Goal: Task Accomplishment & Management: Complete application form

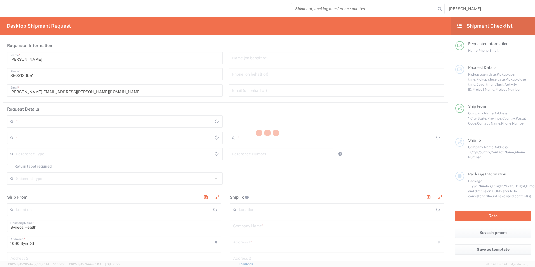
type input "[US_STATE]"
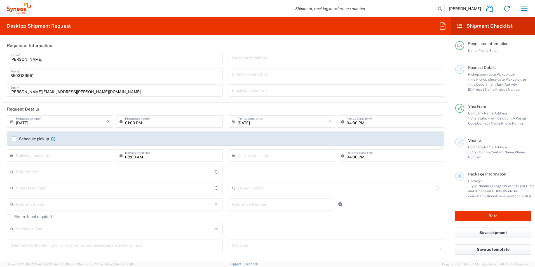
type input "[GEOGRAPHIC_DATA]"
type input "Illingworth Rsrch Grp (USA) In"
type input "3216"
click at [67, 172] on input "text" at bounding box center [114, 171] width 197 height 10
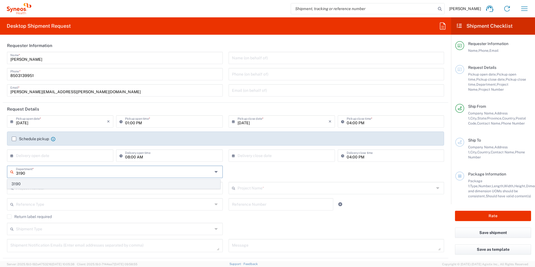
type input "3190"
click at [46, 184] on span "3190" at bounding box center [114, 184] width 212 height 9
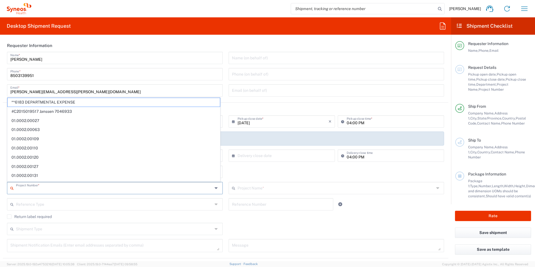
click at [49, 185] on input "text" at bounding box center [114, 188] width 197 height 10
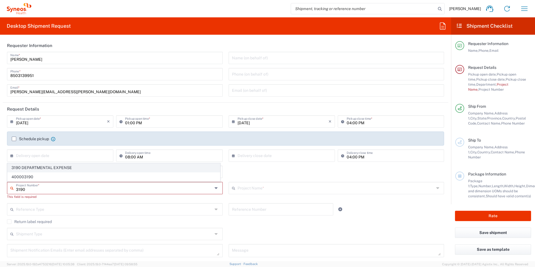
click at [57, 166] on span "3190 DEPARTMENTAL EXPENSE" at bounding box center [114, 167] width 212 height 9
type input "3190 DEPARTMENTAL EXPENSE"
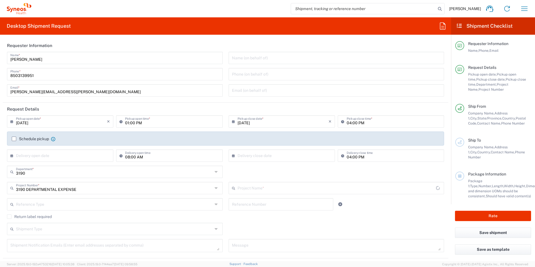
type input "3190 DEPARTMENTAL EXPENSE"
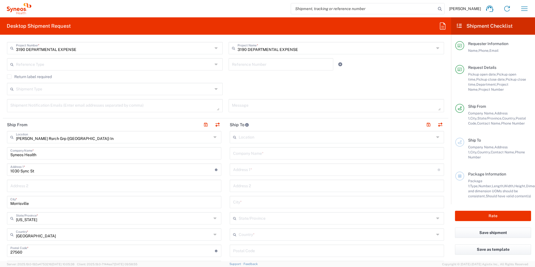
scroll to position [224, 0]
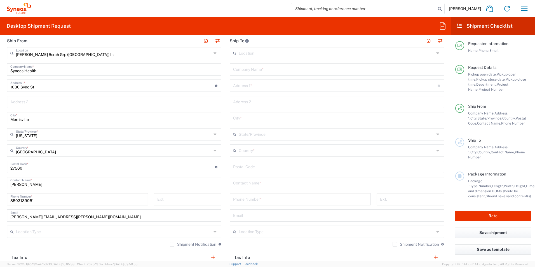
click at [293, 182] on input "text" at bounding box center [337, 183] width 208 height 10
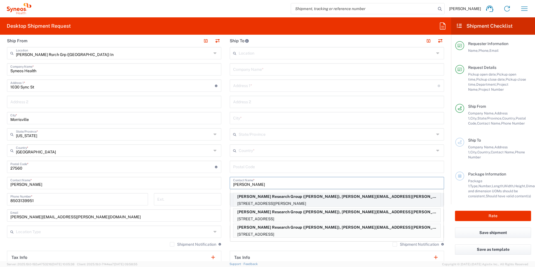
type input "Jessica"
click at [295, 199] on p "Illingworth Research Group (Jessica Bregstein), jessica.bregstein@syneoshealth.…" at bounding box center [336, 196] width 207 height 7
type input "Illingworth Research Group"
type input "511-35 Brian Peck Crescent"
type input "East York"
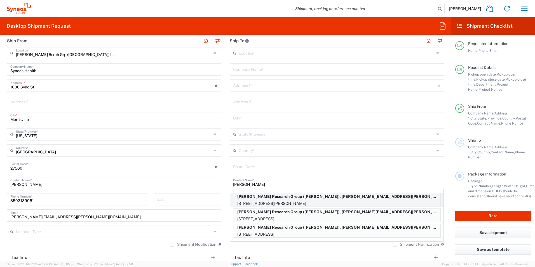
type input "Canada"
type input "M4G 0A5"
type input "Jessica Bregstein"
type input "+1 647-996-1906"
type input "jessica.bregstein@syneoshealth.com"
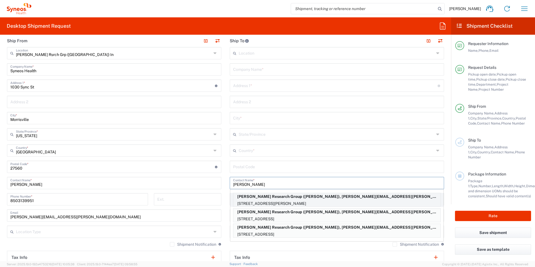
type input "Sender/Shipper"
type input "Delivery Duty Paid"
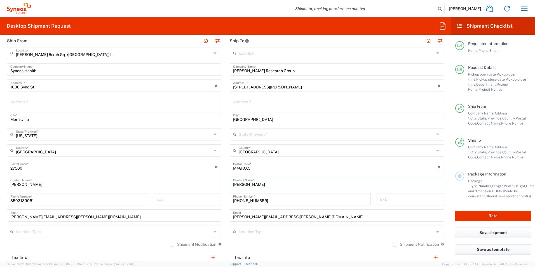
type input "Ontario"
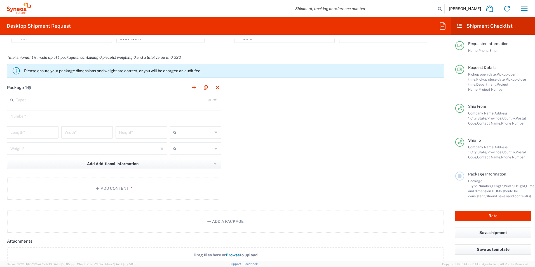
scroll to position [476, 0]
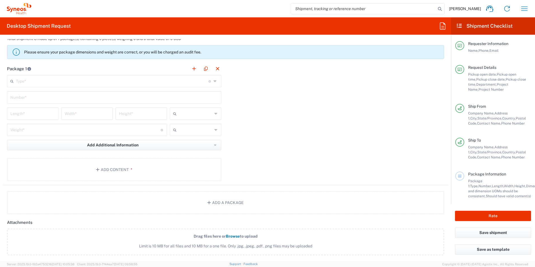
click at [70, 83] on input "text" at bounding box center [112, 81] width 193 height 10
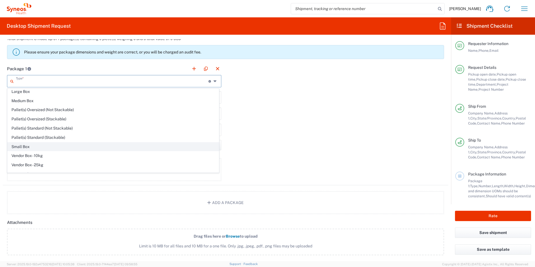
scroll to position [17, 0]
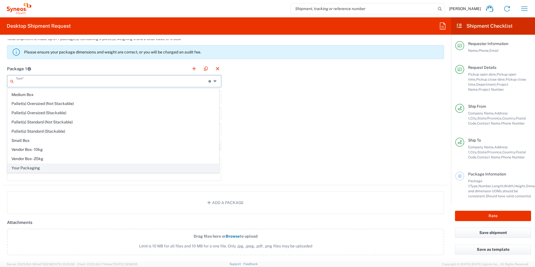
click at [55, 168] on span "Your Packaging" at bounding box center [113, 168] width 211 height 9
type input "Your Packaging"
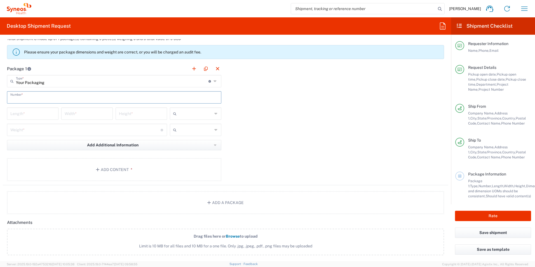
click at [51, 97] on input "text" at bounding box center [114, 97] width 208 height 10
type input "1"
click at [47, 113] on input "number" at bounding box center [32, 113] width 45 height 10
type input "18"
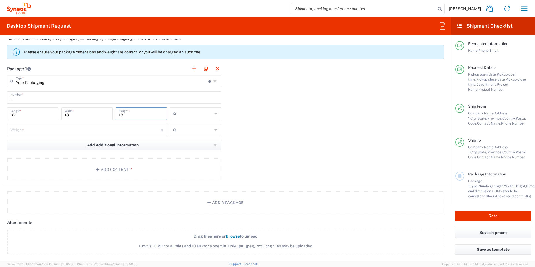
type input "18"
type input "in"
type input "10"
type input "."
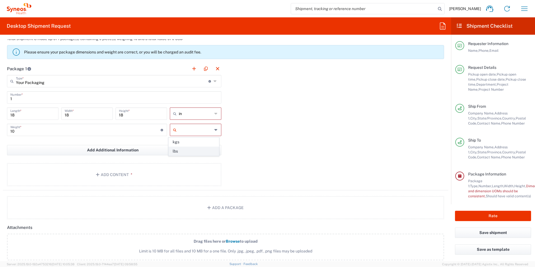
click at [179, 150] on span "lbs" at bounding box center [194, 151] width 50 height 9
type input "lbs"
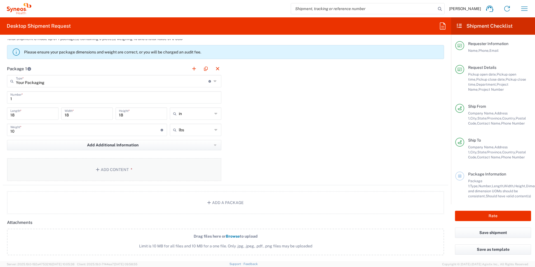
click at [164, 168] on button "Add Content *" at bounding box center [114, 169] width 214 height 23
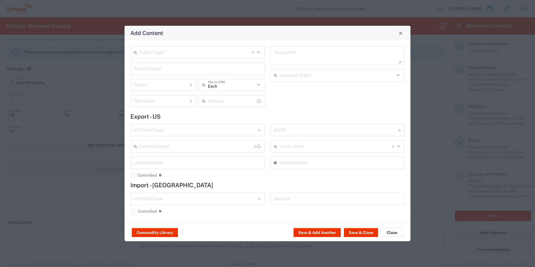
type input "US Dollar"
click at [178, 53] on input "text" at bounding box center [195, 52] width 112 height 10
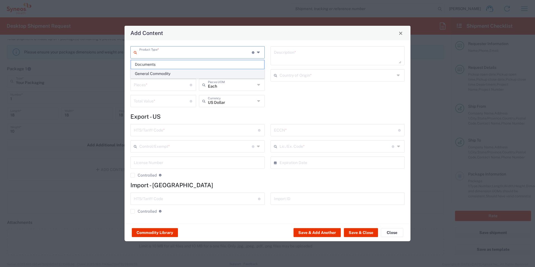
click at [180, 74] on span "General Commodity" at bounding box center [197, 73] width 133 height 9
type input "General Commodity"
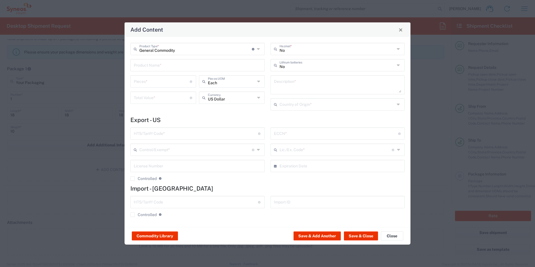
click at [178, 64] on input "text" at bounding box center [198, 65] width 128 height 10
click at [190, 79] on div "Weighing scale, Seca 869" at bounding box center [197, 79] width 133 height 10
type input "Weighing scale, Seca 869"
type input "1"
type input "124"
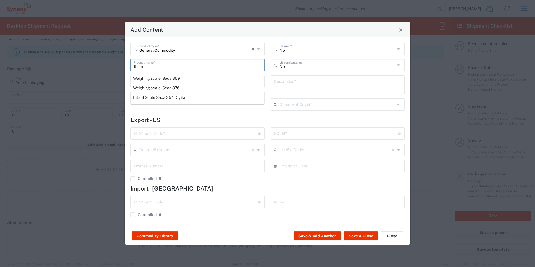
type textarea "Weighing scale, Seca 869"
type input "Germany"
type input "8423.10.0010"
type input "BIS"
type input "EAR99"
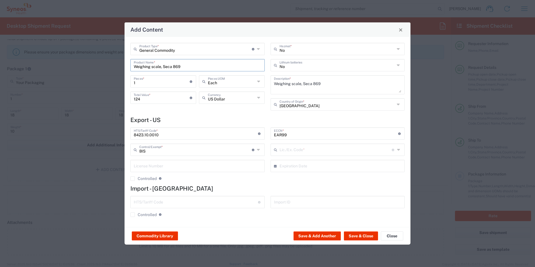
type input "NLR - No License Required"
click at [353, 238] on button "Save & Close" at bounding box center [361, 235] width 34 height 9
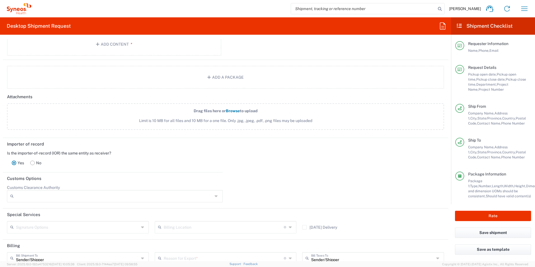
scroll to position [696, 0]
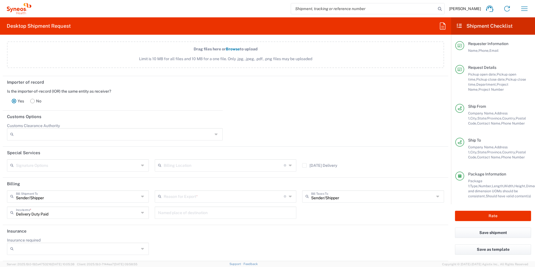
click at [33, 100] on rect at bounding box center [33, 101] width 4 height 4
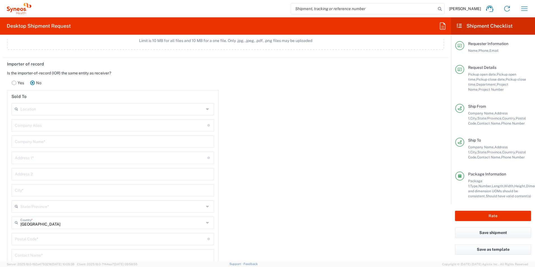
scroll to position [724, 0]
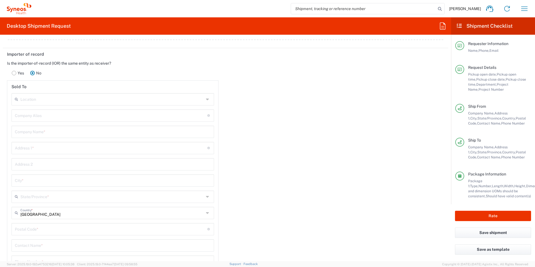
click at [81, 92] on header "Sold To" at bounding box center [112, 87] width 211 height 13
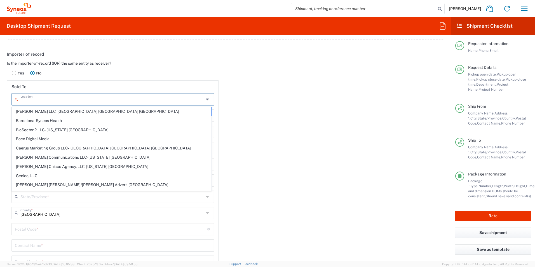
click at [79, 98] on input "text" at bounding box center [112, 99] width 184 height 10
type input "SYNEOS HEALTH CLINIQUE INC-Quebec"
type input "marichris.colman@syneoshealth.com"
type input "Syneos Health Clinique Inc."
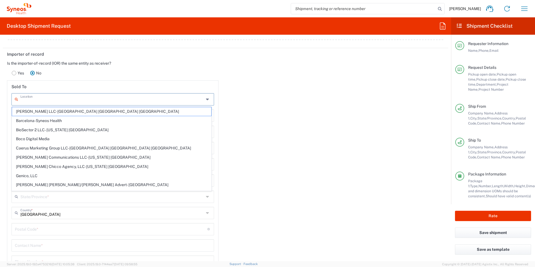
type input "2500 Rue Einstein"
type input "Quebec City"
type input "Quebec"
type input "G1P 0A2"
type input "SYNEOS HEALTH CLINIQUE INC-Quebec"
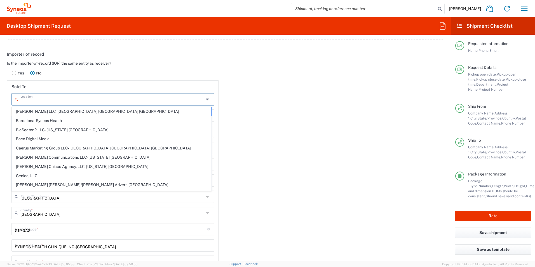
type input "SYNEOS HEALTH CLINIQUE INC-Quebec"
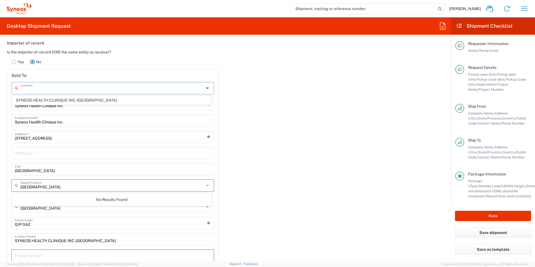
scroll to position [763, 0]
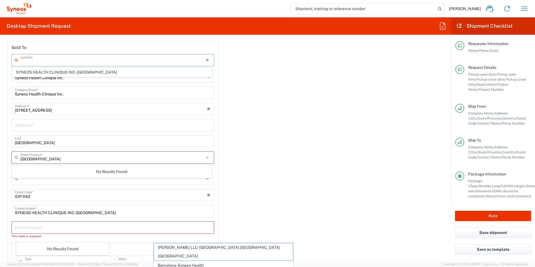
click at [97, 180] on input "text" at bounding box center [112, 178] width 184 height 10
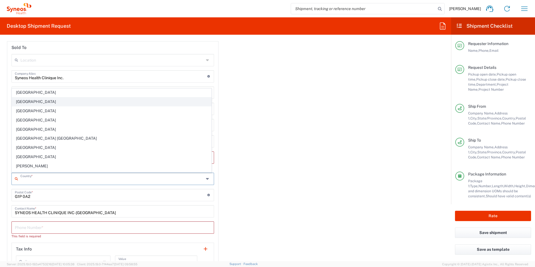
scroll to position [364, 0]
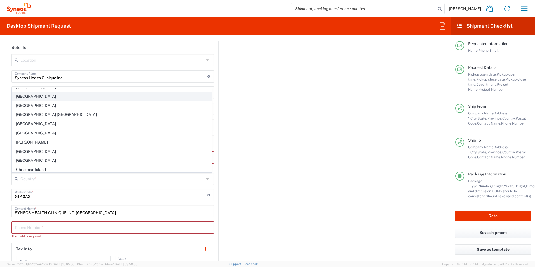
click at [34, 98] on span "Canada" at bounding box center [111, 96] width 199 height 9
type input "Canada"
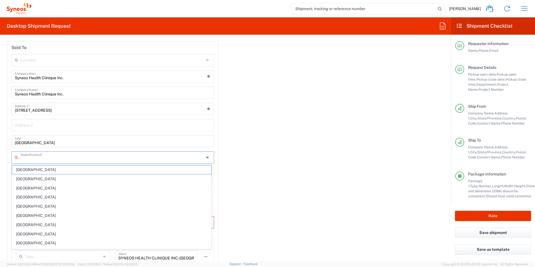
click at [85, 157] on input "text" at bounding box center [112, 157] width 184 height 10
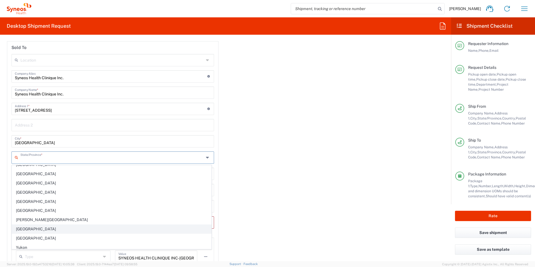
scroll to position [35, 0]
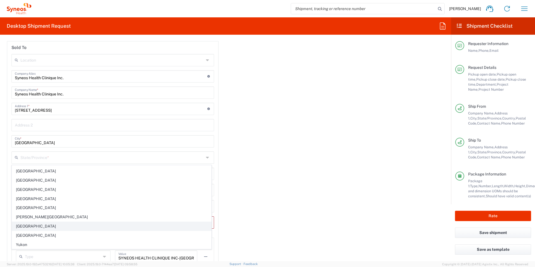
click at [40, 227] on span "Quebec" at bounding box center [111, 226] width 199 height 9
type input "Quebec"
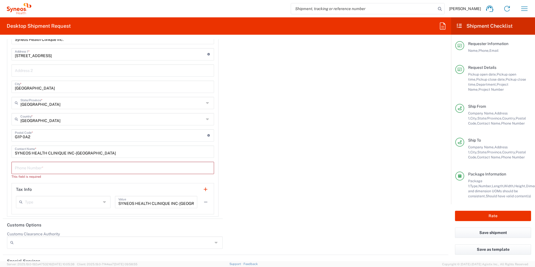
scroll to position [819, 0]
click at [96, 165] on input "tel" at bounding box center [113, 166] width 196 height 10
type input "4185274000"
type input "Marcos Arja / Tateishi Natan"
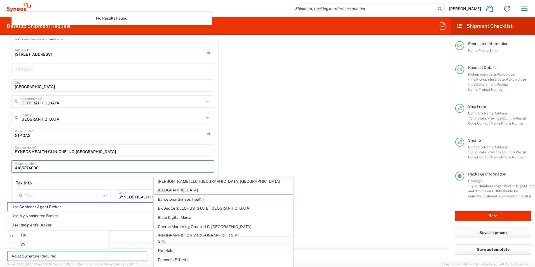
type input "Marcos Arja / Tateishi Natan"
click at [291, 152] on div "Importer of record Is the importer-of-record (IOR) the same entity as receiver?…" at bounding box center [225, 82] width 451 height 259
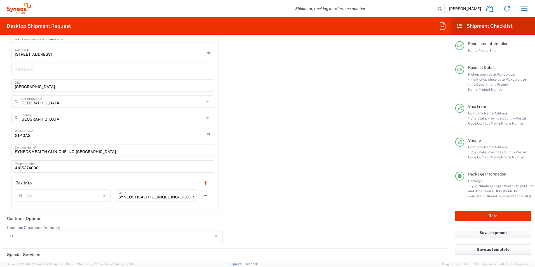
click at [192, 194] on div "SYNEOS HEALTH CLINIQUE INC-Quebec Value" at bounding box center [156, 195] width 82 height 12
type input "S"
click at [251, 171] on div "Importer of record Is the importer-of-record (IOR) the same entity as receiver?…" at bounding box center [225, 82] width 451 height 259
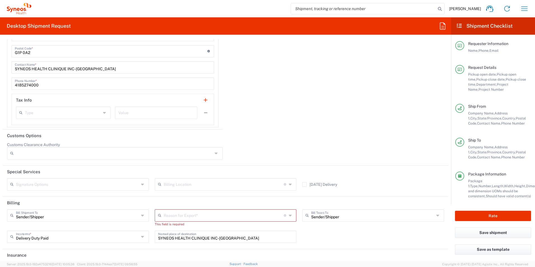
scroll to position [926, 0]
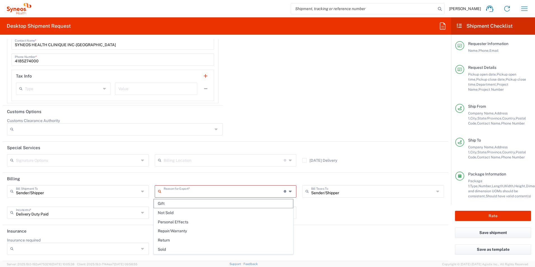
click at [261, 192] on input "text" at bounding box center [224, 191] width 120 height 10
click at [247, 209] on span "Not Sold" at bounding box center [223, 212] width 139 height 9
type input "Not Sold"
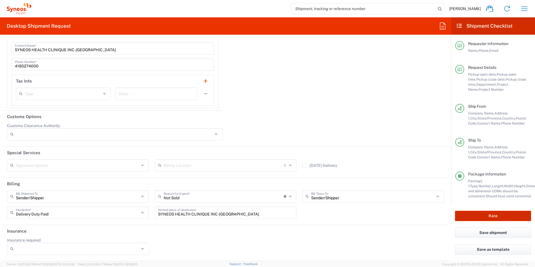
click at [490, 215] on button "Rate" at bounding box center [493, 216] width 76 height 10
type input "3190 DEPARTMENTAL EXPENSE"
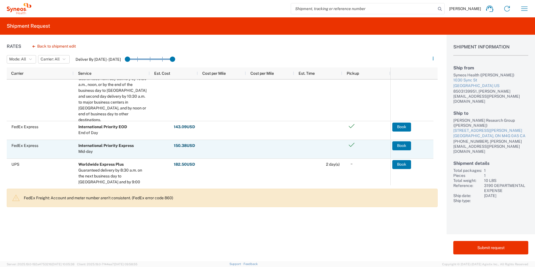
scroll to position [168, 0]
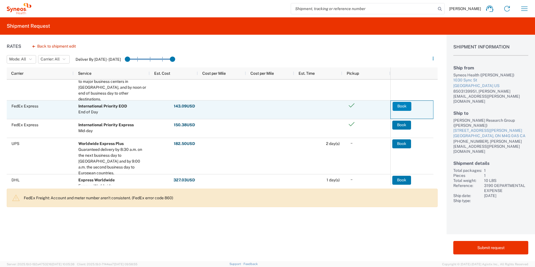
click at [398, 106] on button "Book" at bounding box center [402, 106] width 19 height 9
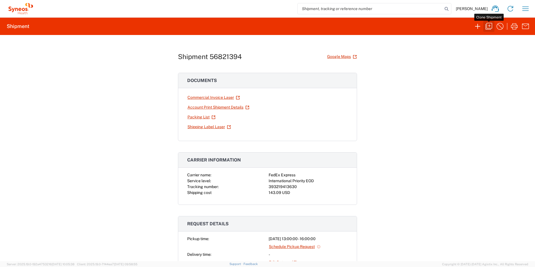
click at [491, 26] on icon "button" at bounding box center [488, 26] width 9 height 9
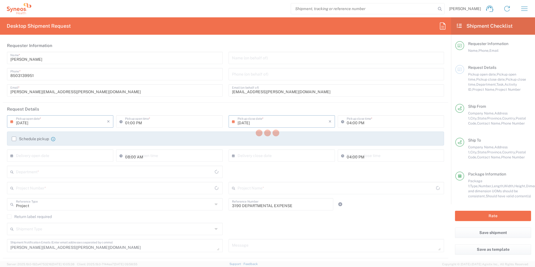
type input "North Carolina"
type input "Ontario"
type input "Your Packaging"
type input "Quebec"
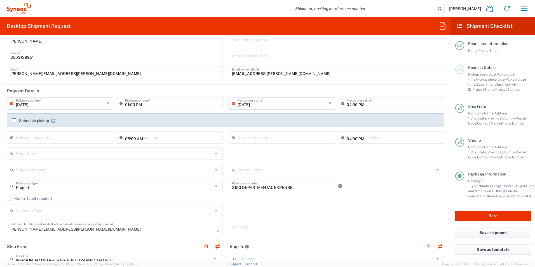
scroll to position [28, 0]
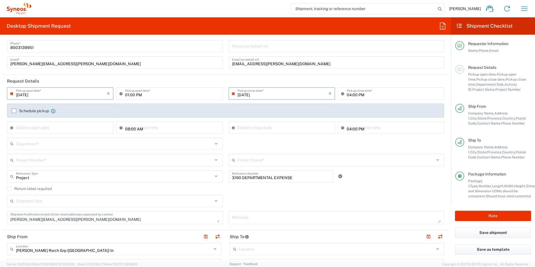
click at [60, 144] on input "text" at bounding box center [114, 144] width 197 height 10
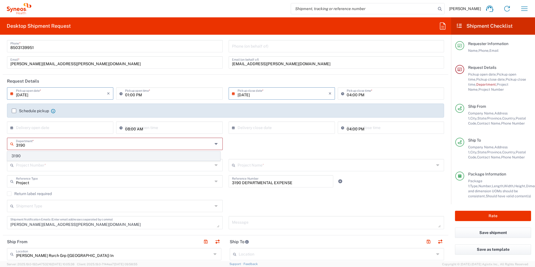
type input "3190"
click at [41, 153] on span "3190" at bounding box center [114, 156] width 212 height 9
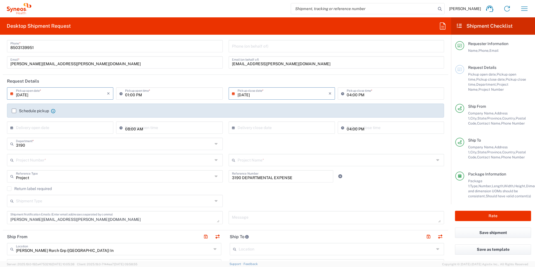
click at [62, 158] on input "text" at bounding box center [114, 160] width 197 height 10
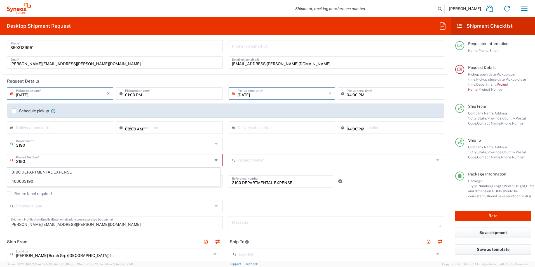
click at [56, 172] on span "3190 DEPARTMENTAL EXPENSE" at bounding box center [114, 172] width 212 height 9
type input "3190 DEPARTMENTAL EXPENSE"
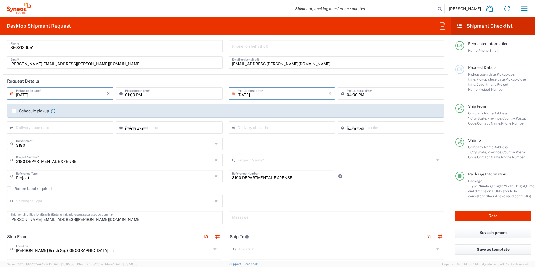
type input "3190 DEPARTMENTAL EXPENSE"
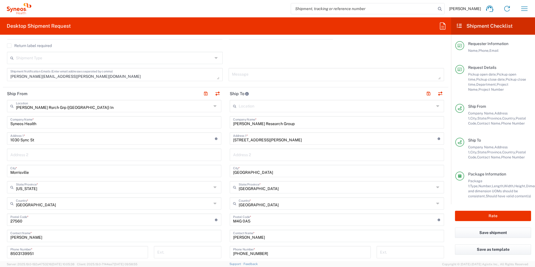
scroll to position [196, 0]
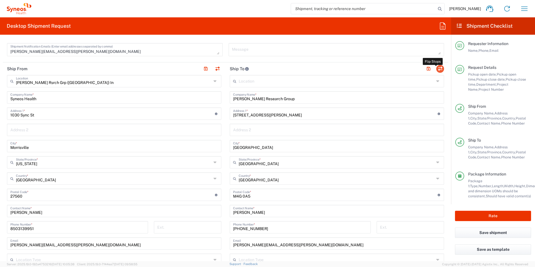
click at [436, 67] on button "button" at bounding box center [440, 69] width 8 height 8
type input "Illingworth Research Group"
type input "511-35 Brian Peck Crescent"
type input "East York"
type input "Canada"
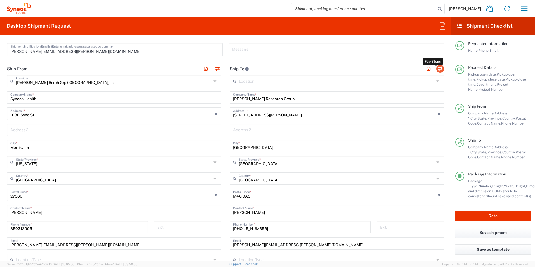
type input "M4G 0A5"
type input "Jessica Bregstein"
type input "+1 647-996-1906"
type input "jessica.bregstein@syneoshealth.com"
type input "EORI"
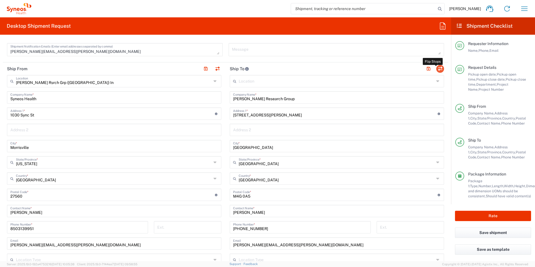
type input "Illingworth Rsrch Grp (USA) In"
type input "Syneos Health"
type input "1030 Sync St"
type input "Morrisville"
type input "United States"
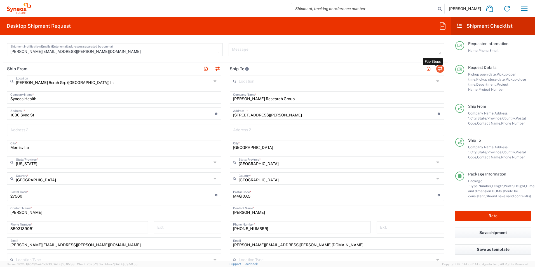
type input "27560"
type input "Jessie Gunter"
type input "8503139951"
type input "jessie.gunter@illingworthresearch.com"
type input "TIN"
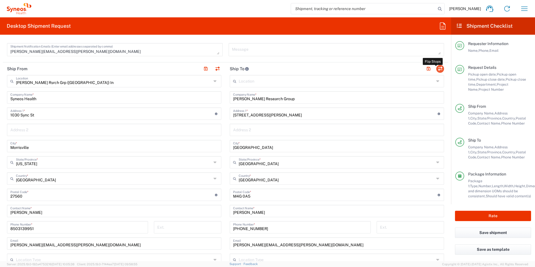
type input "352643847"
type input "Sender/Shipper"
type input "Delivery Duty Paid"
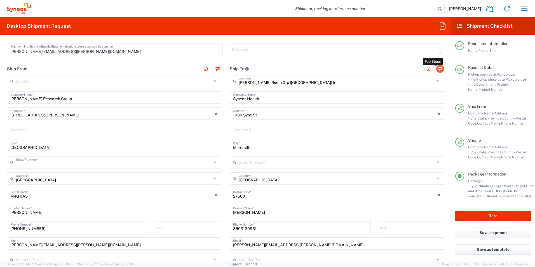
type input "Ontario"
type input "North Carolina"
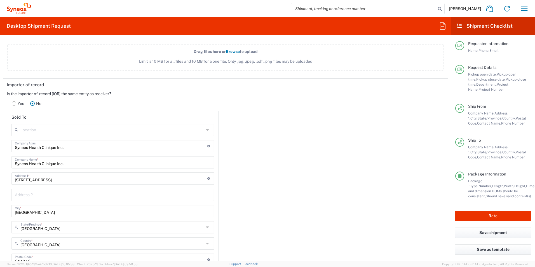
scroll to position [728, 0]
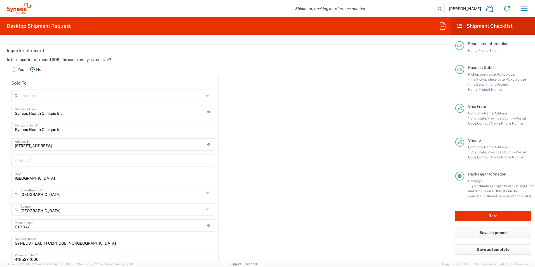
click at [89, 96] on input "text" at bounding box center [112, 95] width 184 height 10
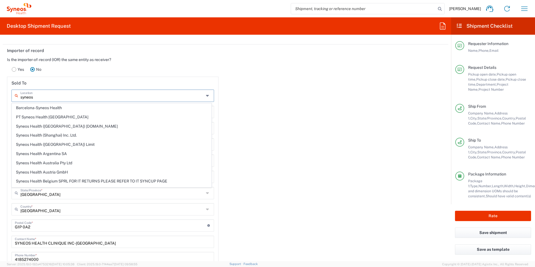
type input "SYNEOS HEALTH CLINICAL LAB-Princeton NJ"
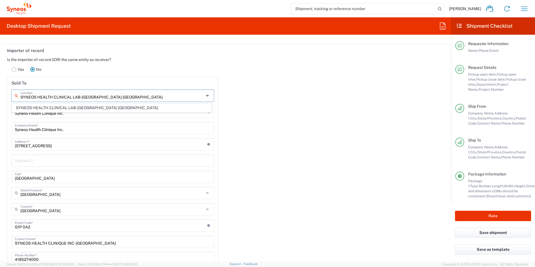
click at [278, 127] on div "Importer of record Is the importer-of-record (IOR) the same entity as receiver?…" at bounding box center [225, 173] width 451 height 259
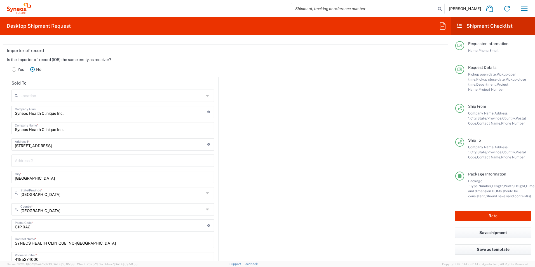
click at [192, 96] on input "text" at bounding box center [112, 95] width 184 height 10
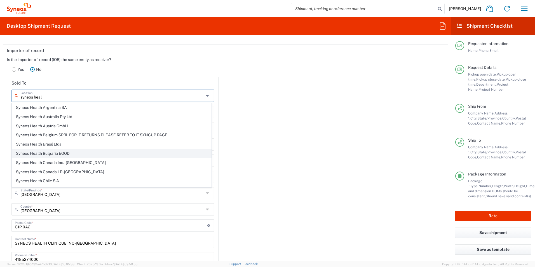
scroll to position [84, 0]
click at [97, 151] on span "SYNEOS HEALTH CLINICAL LAB-Princeton NJ" at bounding box center [111, 152] width 199 height 9
type input "SYNEOS HEALTH CLINICAL LAB-Princeton NJ"
type input "SYNEOS HEALTH CLINICAL LAB"
type input "301 College Road East"
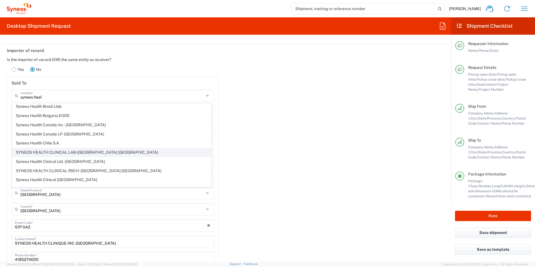
type input "Princeton"
type input "United States"
type input "08540"
type input "New Jersey"
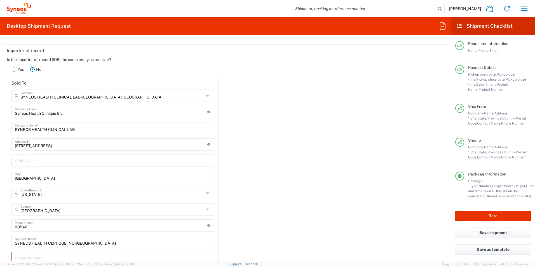
click at [288, 147] on div "Importer of record Is the importer-of-record (IOR) the same entity as receiver?…" at bounding box center [225, 176] width 451 height 264
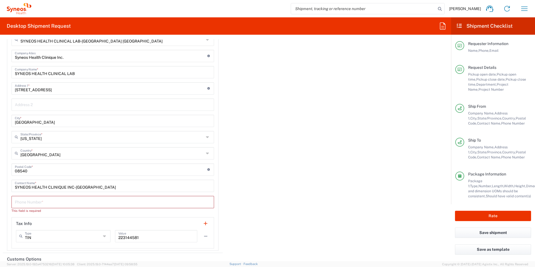
scroll to position [811, 0]
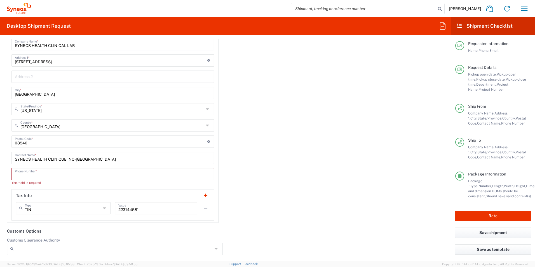
click at [72, 172] on input "tel" at bounding box center [113, 174] width 196 height 10
type input "4185274000"
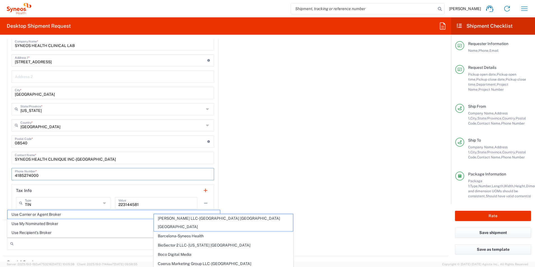
scroll to position [852, 0]
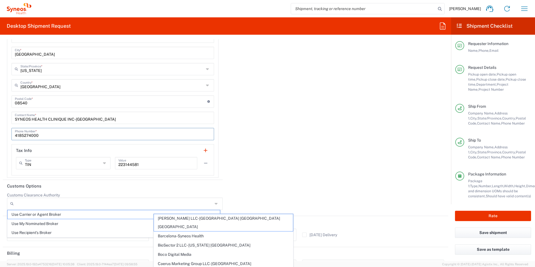
click at [278, 176] on div "Importer of record Is the importer-of-record (IOR) the same entity as receiver?…" at bounding box center [225, 50] width 451 height 259
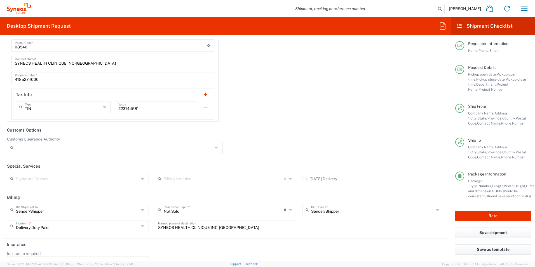
scroll to position [921, 0]
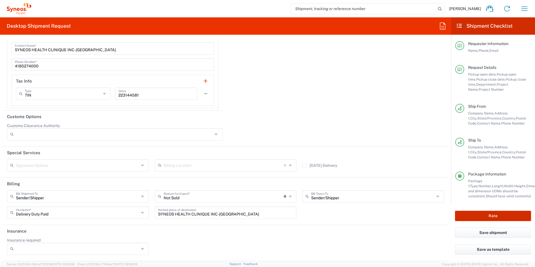
click at [503, 216] on button "Rate" at bounding box center [493, 216] width 76 height 10
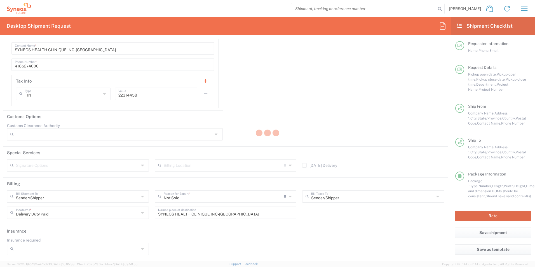
type input "3190 DEPARTMENTAL EXPENSE"
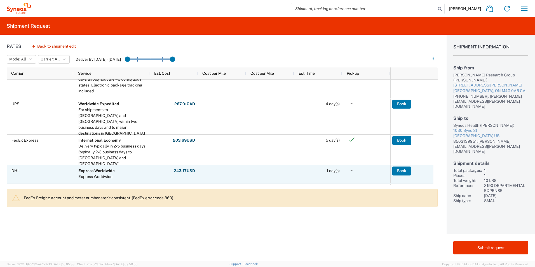
scroll to position [84, 0]
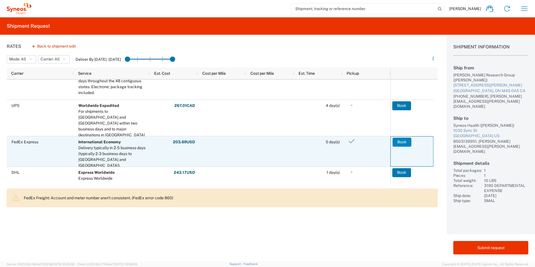
click at [401, 142] on button "Book" at bounding box center [402, 142] width 19 height 9
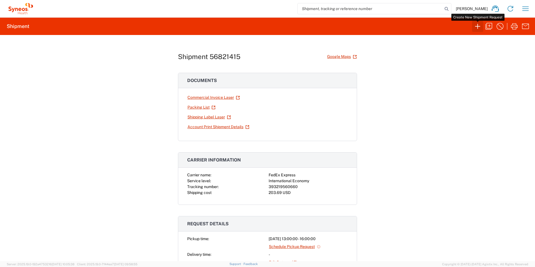
click at [478, 27] on icon "button" at bounding box center [477, 26] width 9 height 9
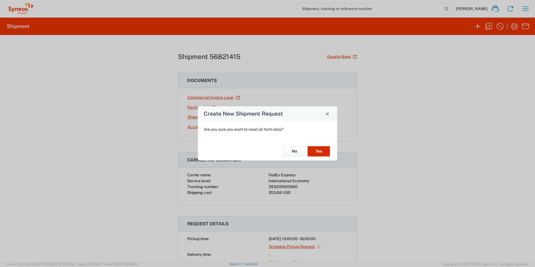
click at [314, 150] on button "Yes" at bounding box center [319, 151] width 22 height 10
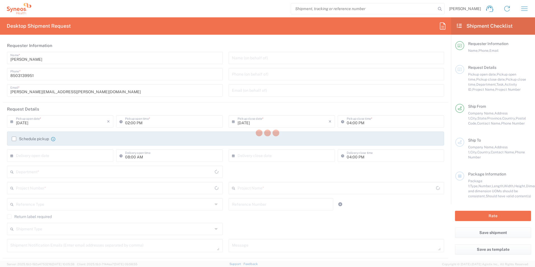
type input "North Carolina"
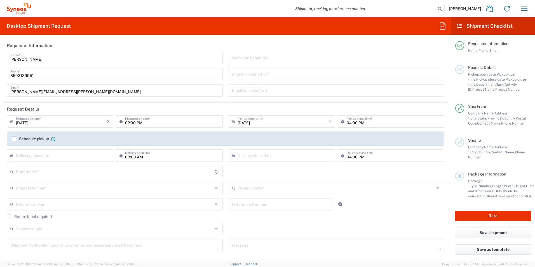
type input "3216"
click at [50, 176] on input "text" at bounding box center [114, 171] width 197 height 10
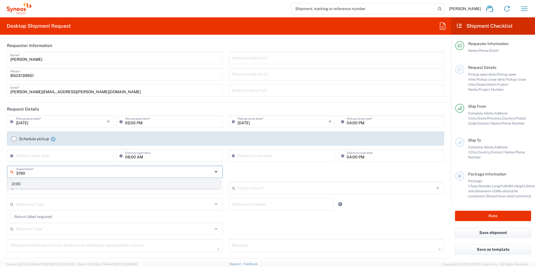
type input "3190"
click at [38, 182] on span "3190" at bounding box center [114, 184] width 212 height 9
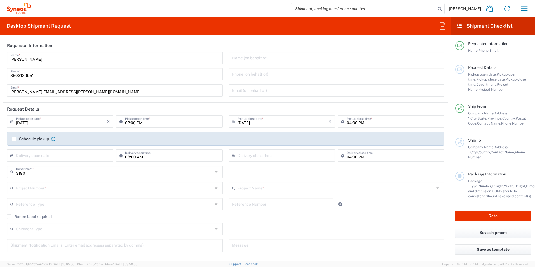
click at [52, 186] on input "text" at bounding box center [114, 188] width 197 height 10
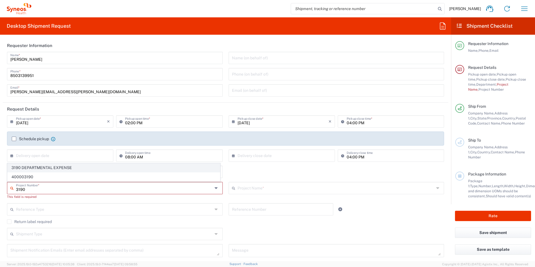
click at [53, 170] on span "3190 DEPARTMENTAL EXPENSE" at bounding box center [114, 167] width 212 height 9
type input "3190 DEPARTMENTAL EXPENSE"
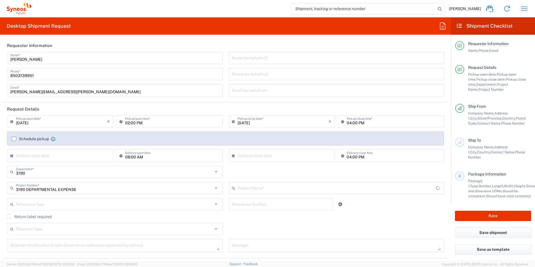
type input "3190 DEPARTMENTAL EXPENSE"
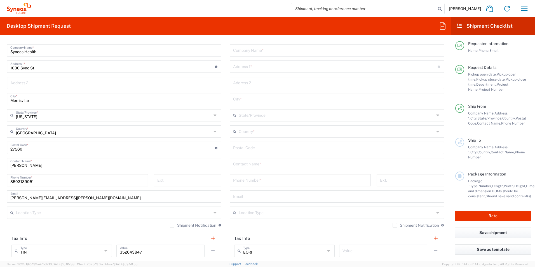
scroll to position [280, 0]
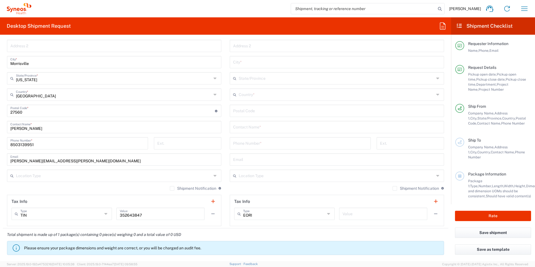
click at [280, 123] on input "text" at bounding box center [337, 127] width 208 height 10
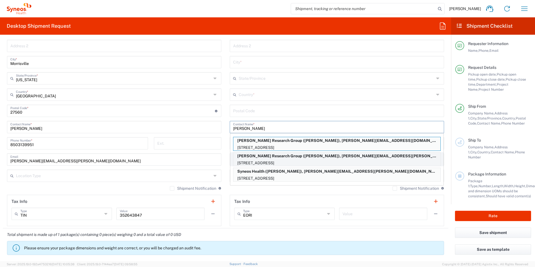
type input "Lisa"
click at [291, 158] on p "Illingworth Research Group (Lisa Silvestri), jessie.gunter@illingworthresearch.…" at bounding box center [336, 156] width 207 height 7
type input "Illingworth Research Group"
type input "12 Weathervane way"
type input "WARWICK"
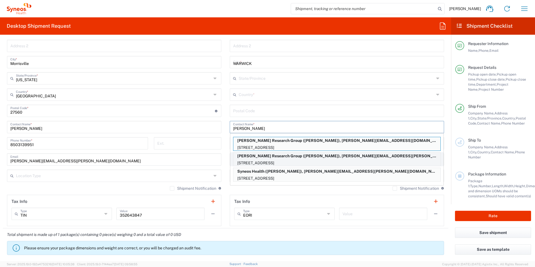
type input "United States"
type input "10990"
type input "Lisa Silvestri"
type input "8452164746"
type input "jessie.gunter@illingworthresearch.com"
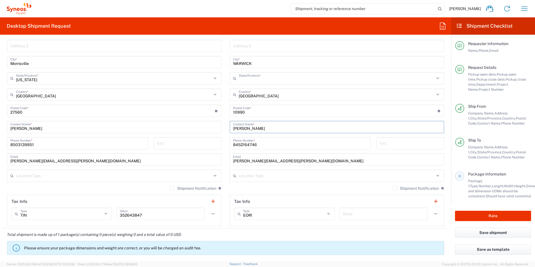
type input "New York"
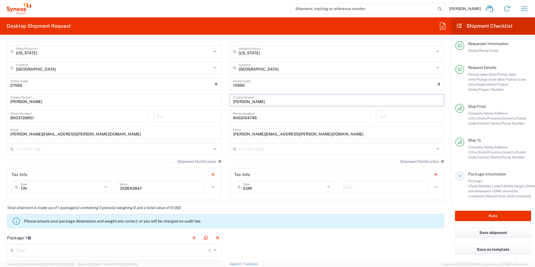
scroll to position [336, 0]
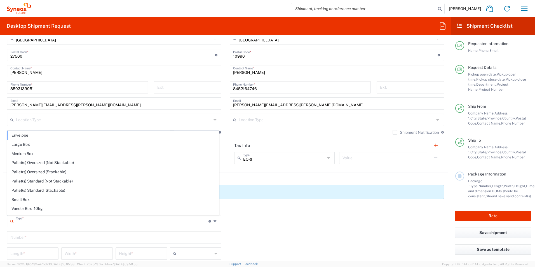
click at [41, 222] on input "text" at bounding box center [112, 221] width 193 height 10
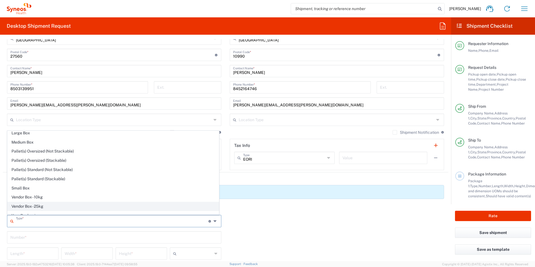
scroll to position [17, 0]
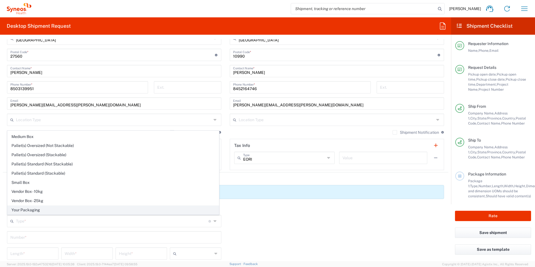
click at [46, 212] on span "Your Packaging" at bounding box center [113, 210] width 211 height 9
type input "Your Packaging"
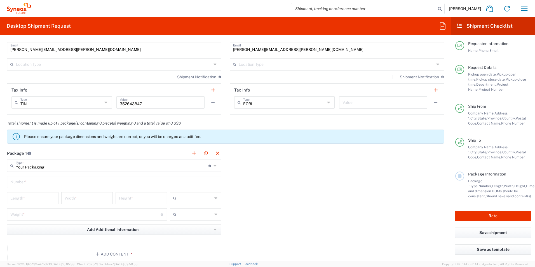
scroll to position [392, 0]
click at [48, 182] on input "text" at bounding box center [114, 181] width 208 height 10
type input "1"
click at [29, 196] on input "number" at bounding box center [32, 197] width 45 height 10
type input "18"
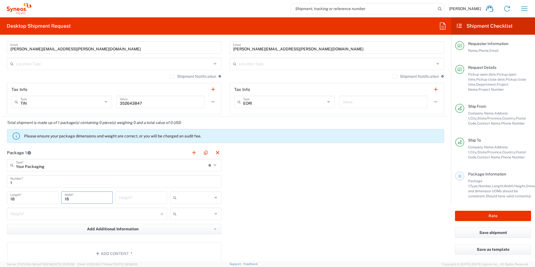
type input "18"
type input "in"
type input "10"
type input "lbs"
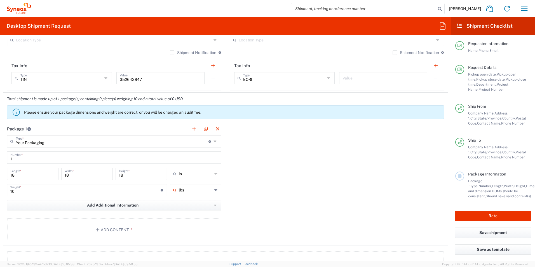
scroll to position [448, 0]
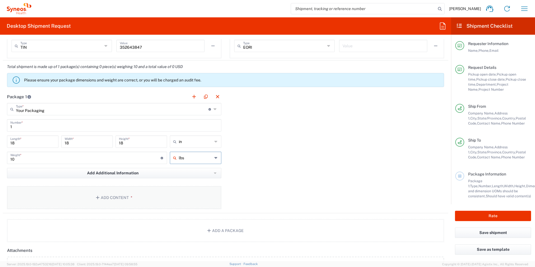
click at [164, 187] on button "Add Content *" at bounding box center [114, 197] width 214 height 23
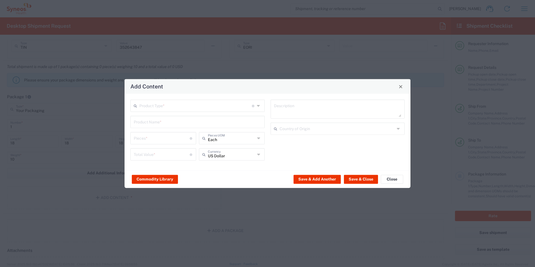
click at [181, 105] on input "text" at bounding box center [195, 105] width 112 height 10
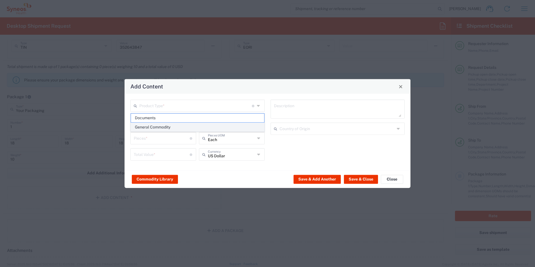
click at [175, 125] on span "General Commodity" at bounding box center [197, 127] width 133 height 9
type input "General Commodity"
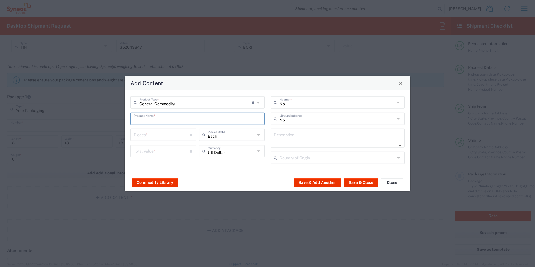
click at [177, 121] on input "text" at bounding box center [198, 118] width 128 height 10
click at [183, 131] on div "Weighing scale, Seca 869" at bounding box center [197, 132] width 133 height 10
type input "Weighing scale, Seca 869"
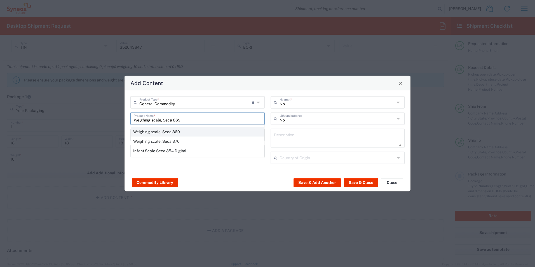
type input "1"
type input "124"
type textarea "Weighing scale, Seca 869"
type input "Germany"
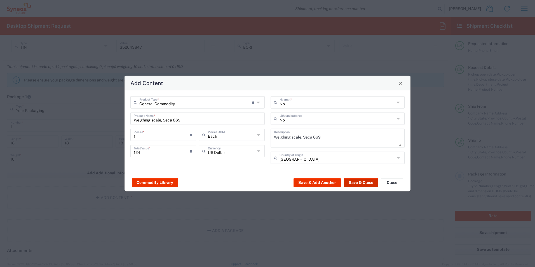
click at [355, 184] on button "Save & Close" at bounding box center [361, 182] width 34 height 9
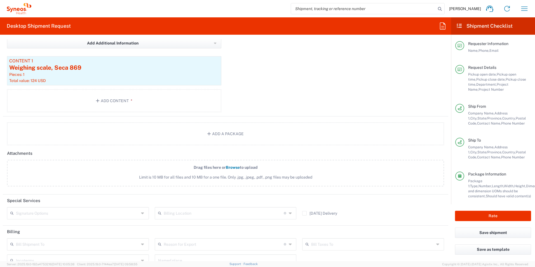
scroll to position [616, 0]
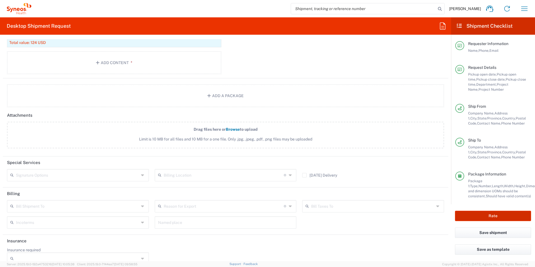
click at [465, 212] on button "Rate" at bounding box center [493, 216] width 76 height 10
type input "3190 DEPARTMENTAL EXPENSE"
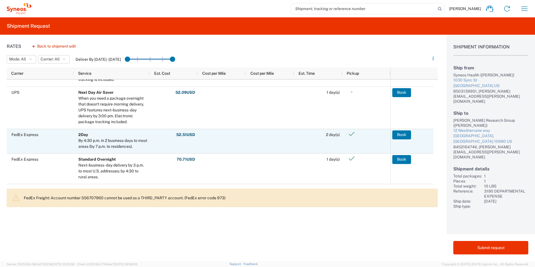
scroll to position [252, 0]
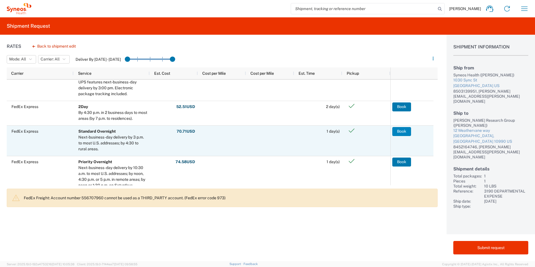
click at [402, 135] on button "Book" at bounding box center [401, 131] width 19 height 9
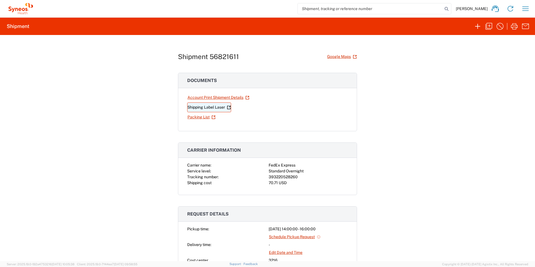
click at [213, 108] on link "Shipping Label Laser" at bounding box center [209, 107] width 44 height 10
click at [488, 28] on icon "button" at bounding box center [488, 26] width 9 height 9
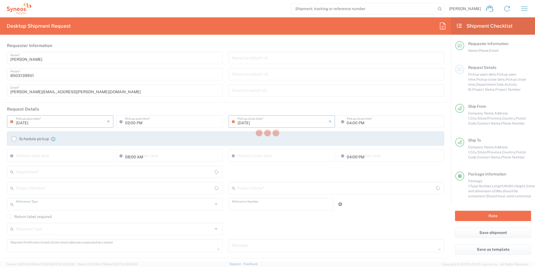
type input "Project"
type input "3190 DEPARTMENTAL EXPENSE"
type textarea "jessie.gunter@illingworthresearch.com"
type input "Illingworth Rsrch Grp (USA) In"
type input "Syneos Health"
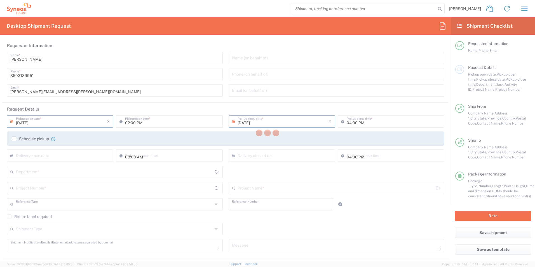
type input "1030 Sync St"
type input "Morrisville"
type input "27560"
type input "Jessie Gunter"
type input "8503139951"
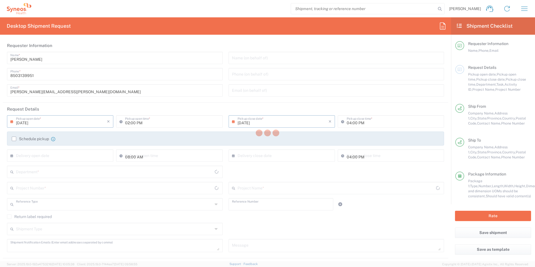
type input "jessie.gunter@illingworthresearch.com"
type input "Illingworth Research Group"
type input "12 Weathervane way"
type input "WARWICK"
type input "United States"
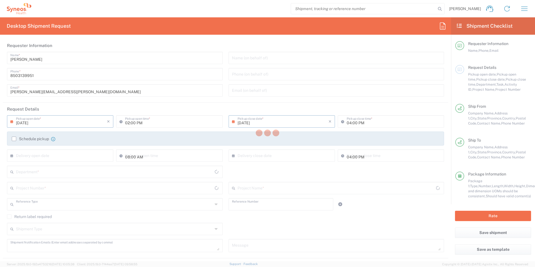
type input "10990"
type input "Lisa Silvestri"
type input "8452164746"
type input "jessie.gunter@illingworthresearch.com"
type input "Sender/Shipper"
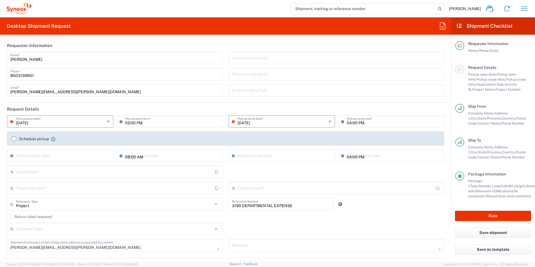
type input "North Carolina"
type input "New York"
type input "Your Packaging"
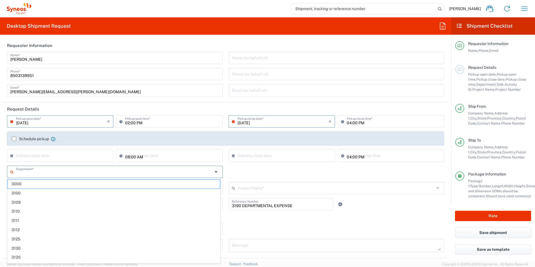
click at [47, 168] on input "text" at bounding box center [114, 171] width 197 height 10
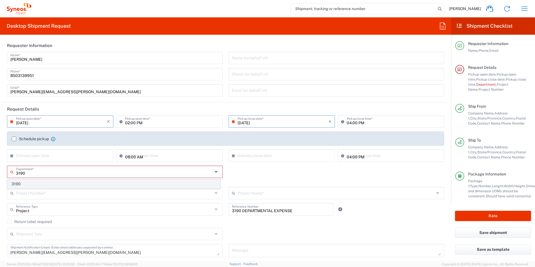
type input "3190"
click at [42, 186] on span "3190" at bounding box center [114, 184] width 212 height 9
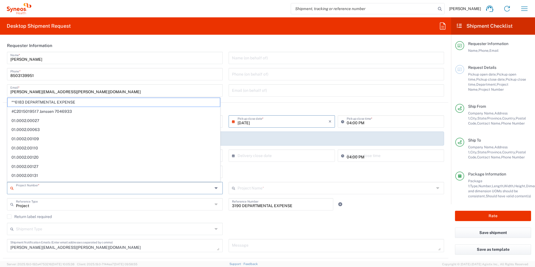
click at [62, 187] on input "text" at bounding box center [114, 188] width 197 height 10
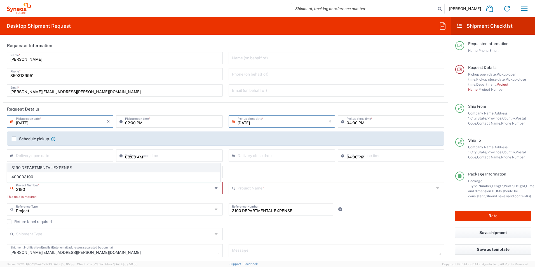
click at [66, 167] on span "3190 DEPARTMENTAL EXPENSE" at bounding box center [114, 167] width 212 height 9
type input "3190 DEPARTMENTAL EXPENSE"
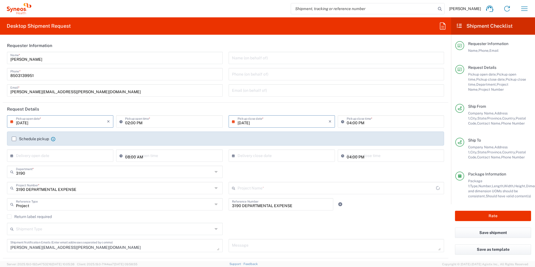
type input "3190 DEPARTMENTAL EXPENSE"
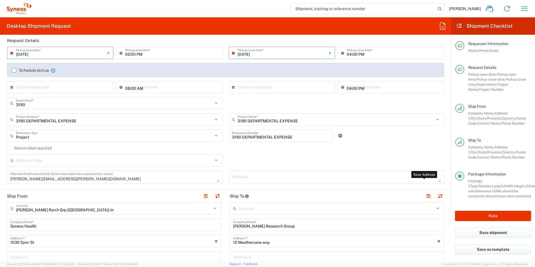
scroll to position [84, 0]
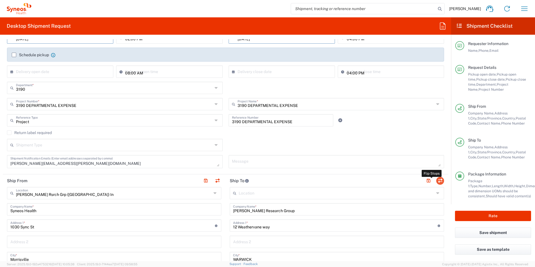
click at [438, 181] on button "button" at bounding box center [440, 181] width 8 height 8
type input "Illingworth Research Group"
type input "12 Weathervane way"
type input "WARWICK"
type input "New York"
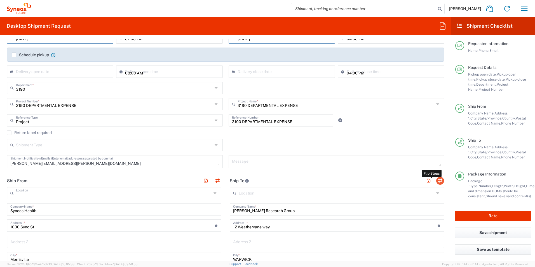
type input "10990"
type input "Lisa Silvestri"
type input "8452164746"
type input "Illingworth Rsrch Grp (USA) In"
type input "Syneos Health"
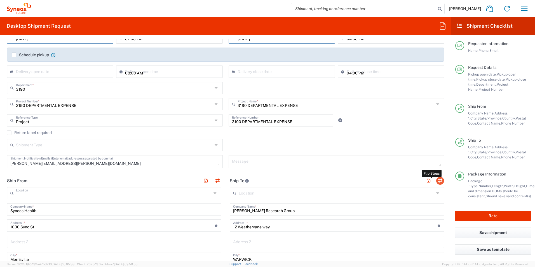
type input "1030 Sync St"
type input "Morrisville"
type input "North Carolina"
type input "27560"
type input "Jessie Gunter"
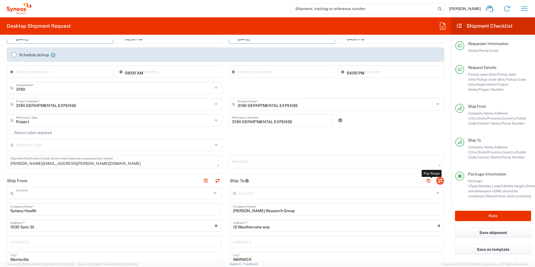
type input "8503139951"
type input "TIN"
type input "352643847"
type input "EORI"
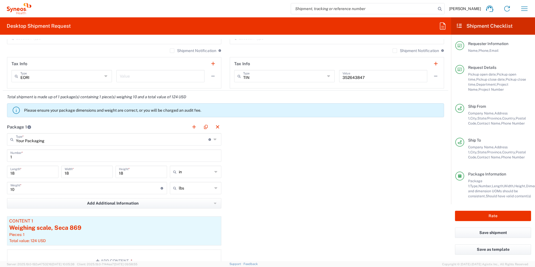
scroll to position [476, 0]
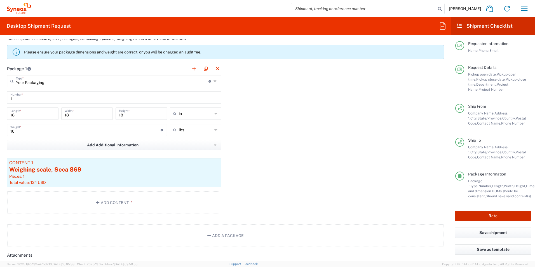
click at [490, 215] on button "Rate" at bounding box center [493, 216] width 76 height 10
type input "3190 DEPARTMENTAL EXPENSE"
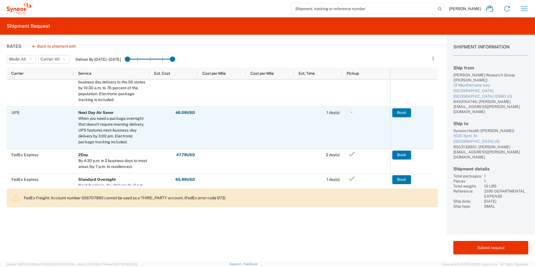
scroll to position [271, 0]
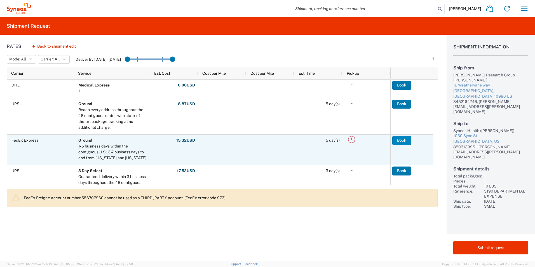
click at [407, 142] on button "Book" at bounding box center [401, 140] width 19 height 9
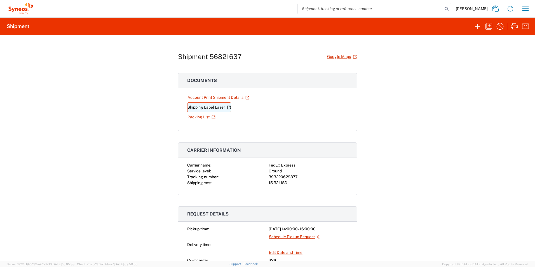
click at [208, 108] on link "Shipping Label Laser" at bounding box center [209, 107] width 44 height 10
click at [480, 29] on icon "button" at bounding box center [477, 26] width 9 height 9
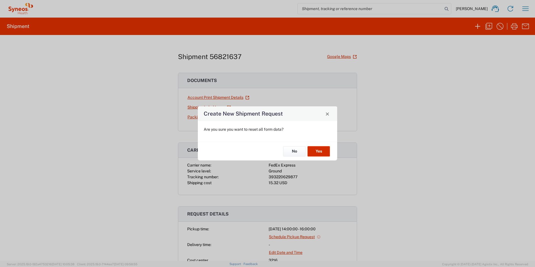
click at [316, 153] on button "Yes" at bounding box center [319, 151] width 22 height 10
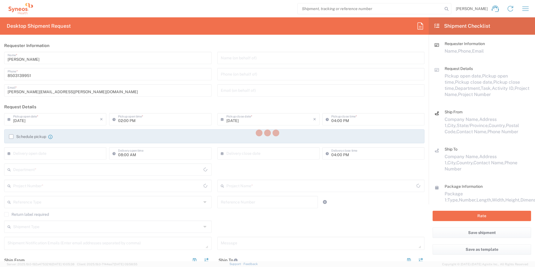
type input "North Carolina"
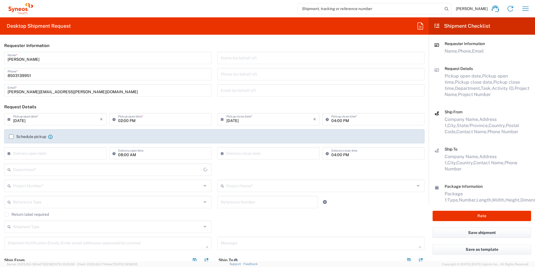
type input "3216"
click at [64, 170] on input "text" at bounding box center [107, 169] width 188 height 10
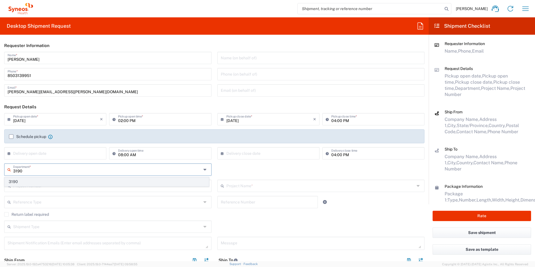
type input "3190"
click at [29, 180] on span "3190" at bounding box center [107, 181] width 204 height 9
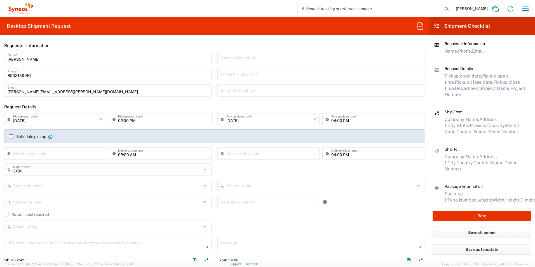
click at [41, 184] on input "text" at bounding box center [107, 185] width 188 height 10
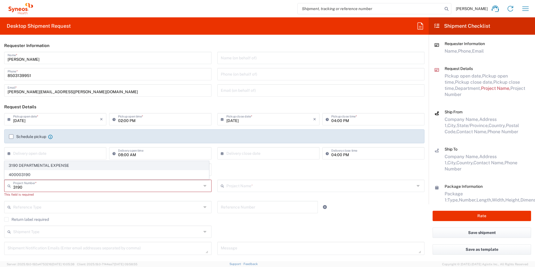
click at [44, 161] on span "3190 DEPARTMENTAL EXPENSE" at bounding box center [107, 165] width 204 height 9
type input "3190 DEPARTMENTAL EXPENSE"
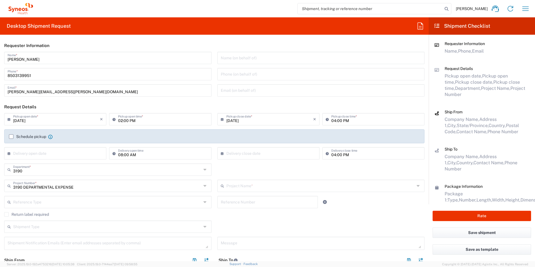
type input "3190 DEPARTMENTAL EXPENSE"
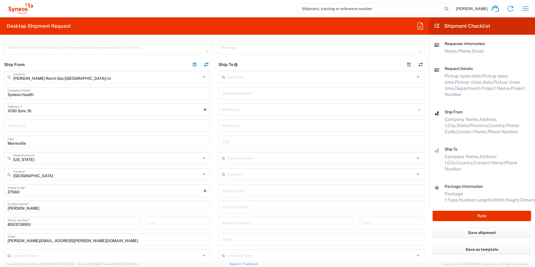
scroll to position [196, 0]
click at [259, 206] on input "text" at bounding box center [321, 206] width 199 height 10
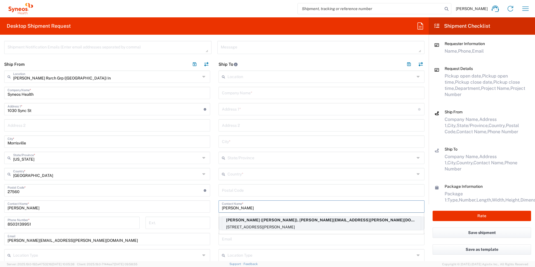
type input "Mary hu"
click at [263, 223] on p "Illingworth (Mary Huff), mary.huff@syneoshealth.com" at bounding box center [321, 220] width 199 height 7
type input "Illingworth"
type input "6440 W Black Hill Rd"
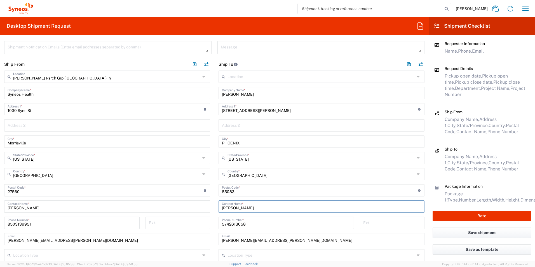
click at [264, 95] on input "Illingworth" at bounding box center [321, 93] width 199 height 10
click at [405, 63] on button "button" at bounding box center [409, 64] width 8 height 8
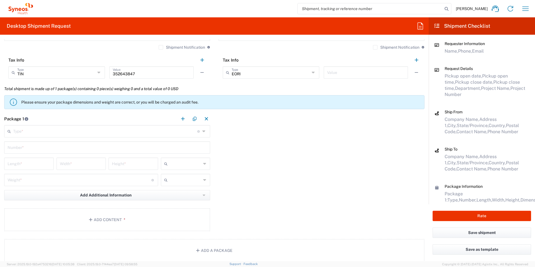
scroll to position [448, 0]
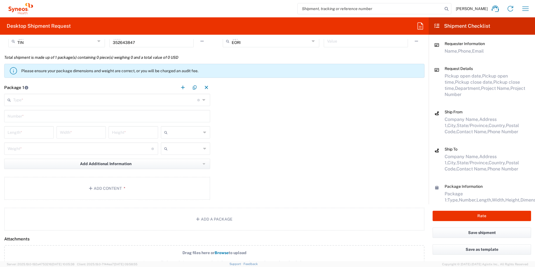
click at [27, 102] on input "text" at bounding box center [105, 100] width 184 height 10
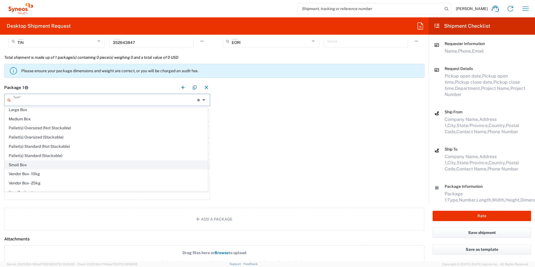
scroll to position [17, 0]
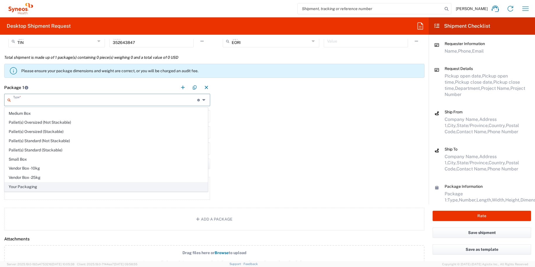
click at [46, 187] on span "Your Packaging" at bounding box center [106, 186] width 203 height 9
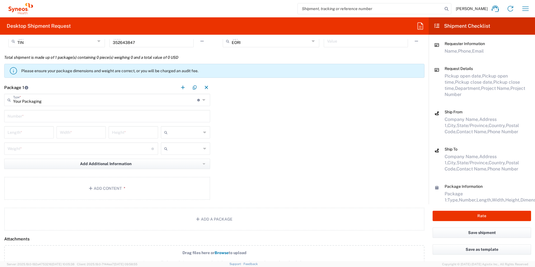
click at [40, 114] on input "text" at bounding box center [107, 116] width 199 height 10
click at [26, 131] on input "number" at bounding box center [29, 132] width 43 height 10
click at [95, 189] on button "Add Content *" at bounding box center [107, 188] width 206 height 23
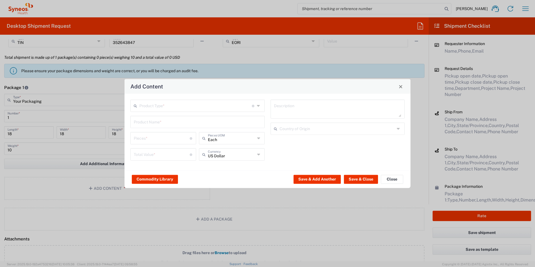
click at [162, 97] on div "Product Type * Document: Paper document generated internally by Syneos, a clien…" at bounding box center [268, 132] width 286 height 77
click at [164, 101] on input "text" at bounding box center [195, 105] width 112 height 10
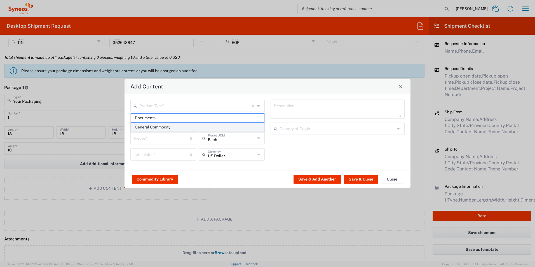
click at [190, 130] on span "General Commodity" at bounding box center [197, 127] width 133 height 9
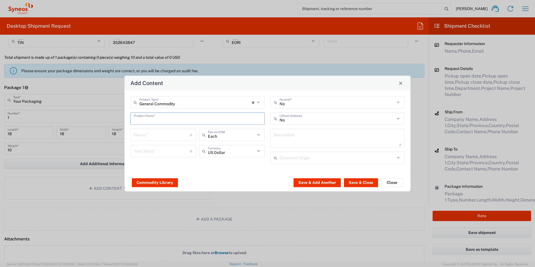
click at [182, 119] on input "text" at bounding box center [198, 118] width 128 height 10
click at [183, 134] on div "Weighing scale, Seca 869" at bounding box center [197, 132] width 133 height 10
click at [368, 183] on button "Save & Close" at bounding box center [361, 182] width 34 height 9
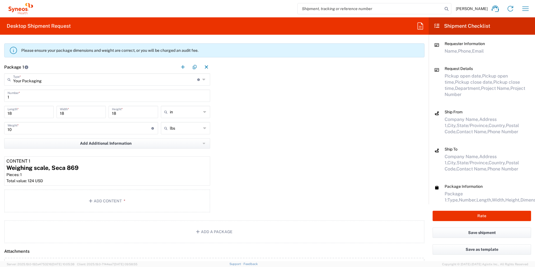
scroll to position [532, 0]
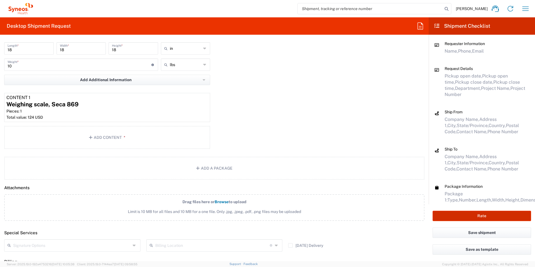
click at [463, 217] on button "Rate" at bounding box center [482, 216] width 98 height 10
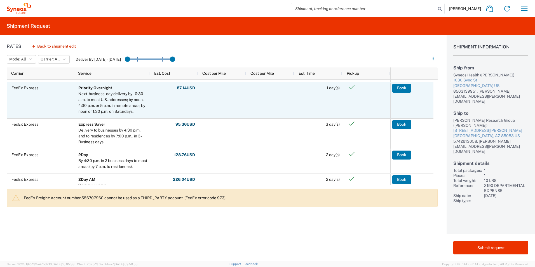
scroll to position [224, 0]
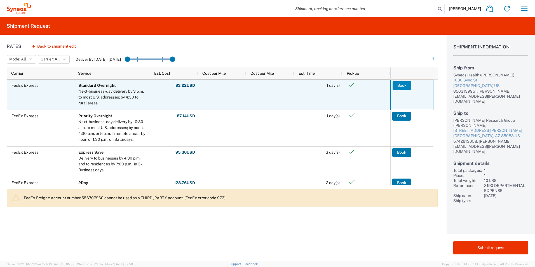
click at [399, 87] on button "Book" at bounding box center [402, 85] width 19 height 9
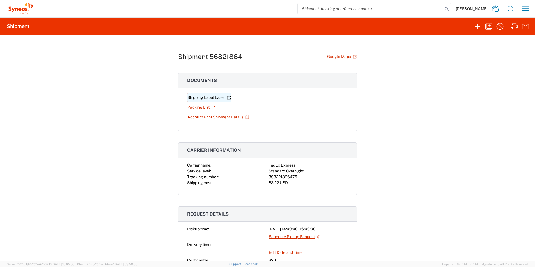
click at [214, 96] on link "Shipping Label Laser" at bounding box center [209, 98] width 44 height 10
click at [491, 27] on icon "button" at bounding box center [488, 26] width 9 height 9
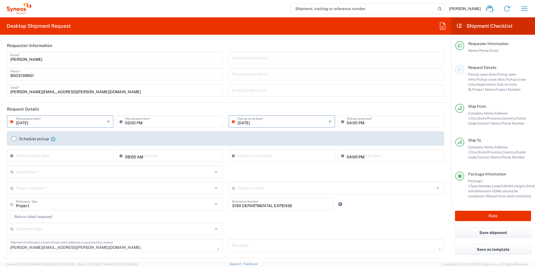
scroll to position [28, 0]
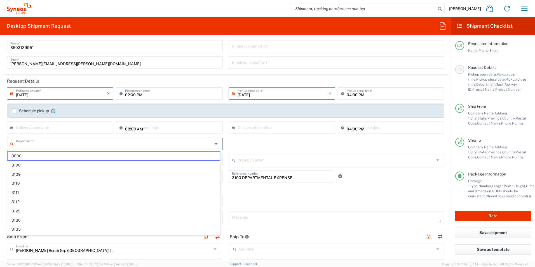
click at [40, 142] on input "text" at bounding box center [114, 144] width 197 height 10
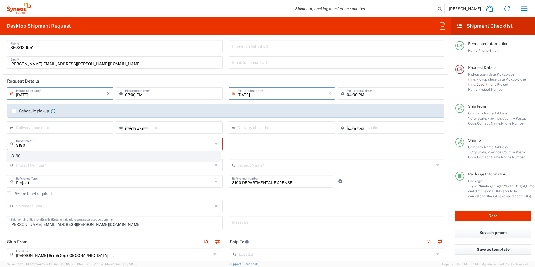
click at [37, 157] on span "3190" at bounding box center [114, 156] width 212 height 9
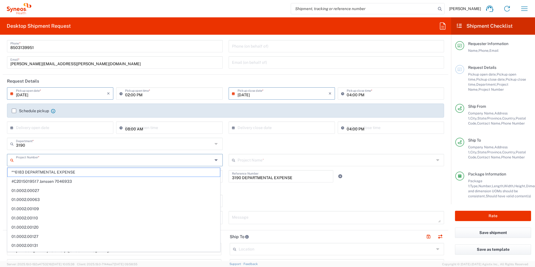
click at [39, 158] on input "text" at bounding box center [114, 160] width 197 height 10
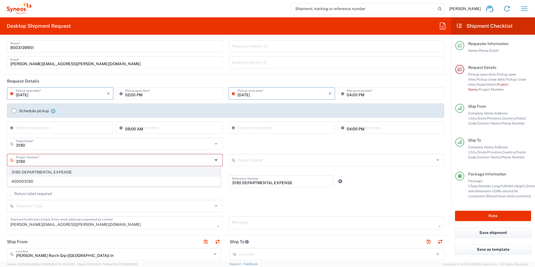
click at [46, 172] on span "3190 DEPARTMENTAL EXPENSE" at bounding box center [114, 172] width 212 height 9
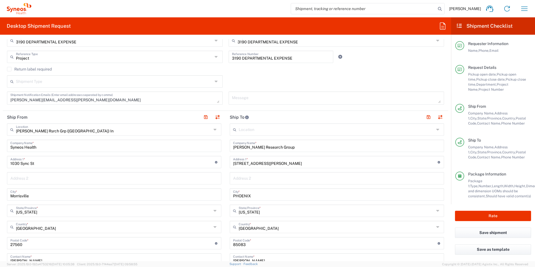
scroll to position [140, 0]
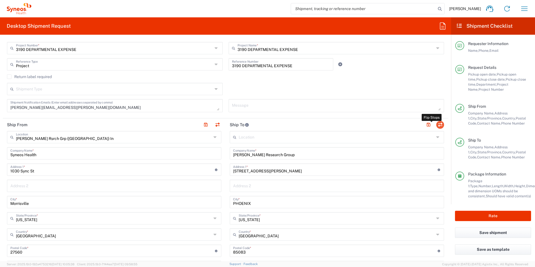
click at [436, 126] on button "button" at bounding box center [440, 125] width 8 height 8
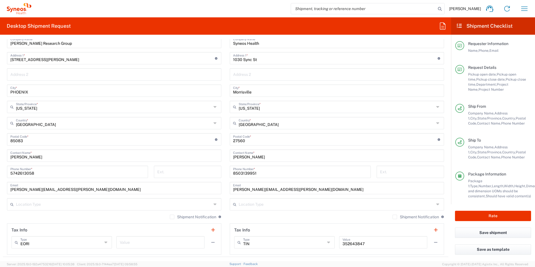
scroll to position [252, 0]
click at [507, 218] on button "Rate" at bounding box center [493, 216] width 76 height 10
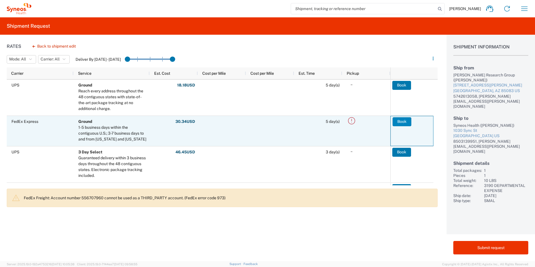
click at [407, 123] on button "Book" at bounding box center [402, 121] width 19 height 9
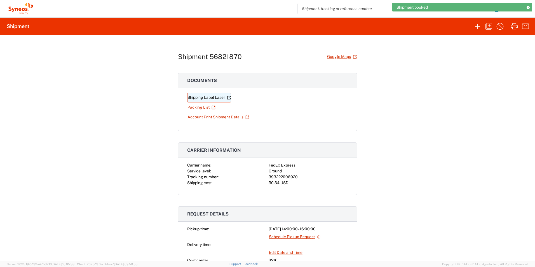
click at [210, 97] on link "Shipping Label Laser" at bounding box center [209, 98] width 44 height 10
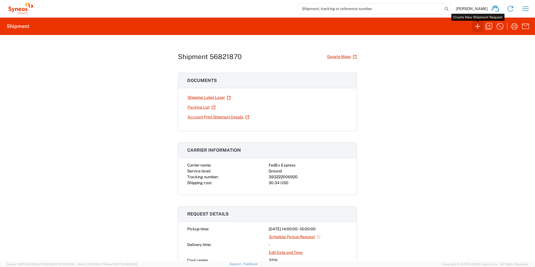
click at [480, 28] on icon "button" at bounding box center [477, 26] width 9 height 9
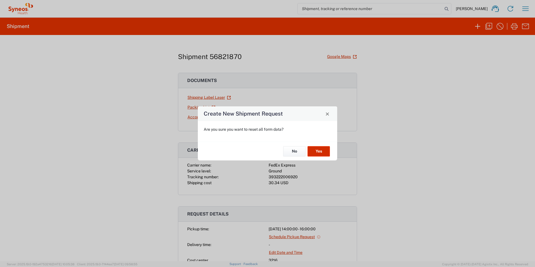
click at [323, 151] on button "Yes" at bounding box center [319, 151] width 22 height 10
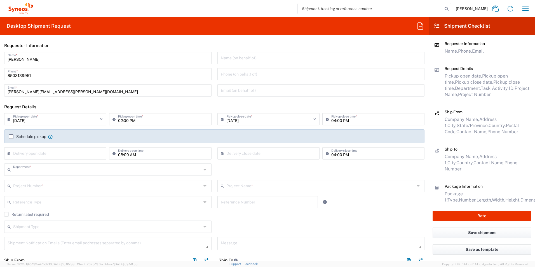
click at [30, 170] on input "text" at bounding box center [107, 169] width 188 height 10
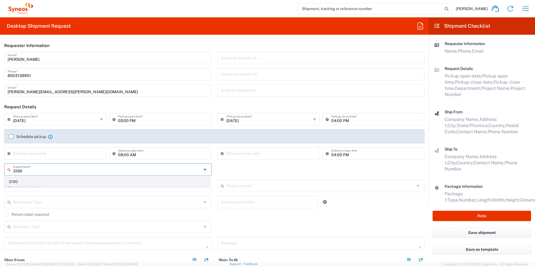
click at [32, 180] on span "3190" at bounding box center [107, 181] width 204 height 9
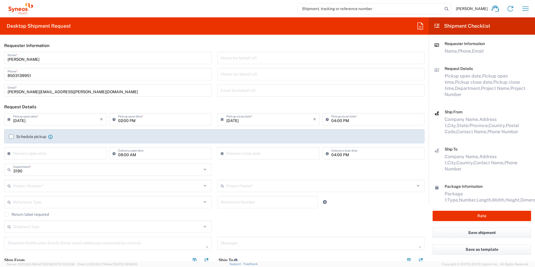
click at [41, 185] on input "text" at bounding box center [107, 185] width 188 height 10
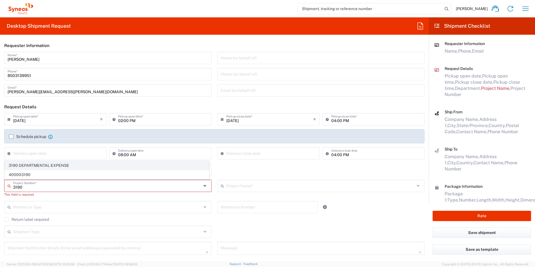
click at [49, 164] on span "3190 DEPARTMENTAL EXPENSE" at bounding box center [107, 165] width 204 height 9
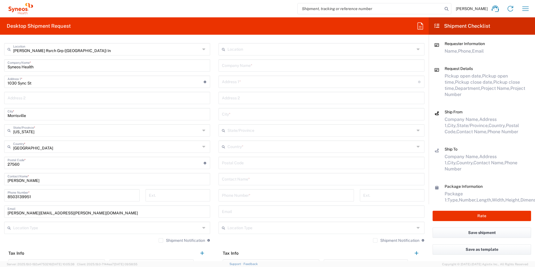
scroll to position [224, 0]
click at [266, 178] on input "text" at bounding box center [321, 178] width 199 height 10
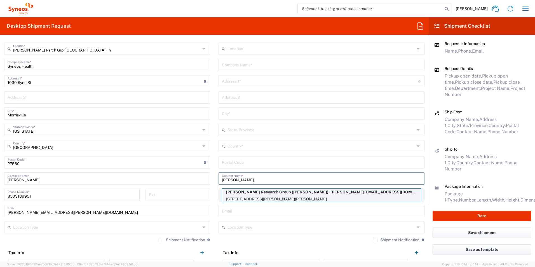
click at [270, 196] on p "2167 Catlin Court, Barnhart, MO, 63012, US" at bounding box center [321, 199] width 199 height 7
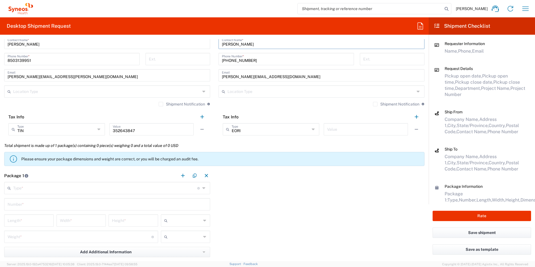
scroll to position [392, 0]
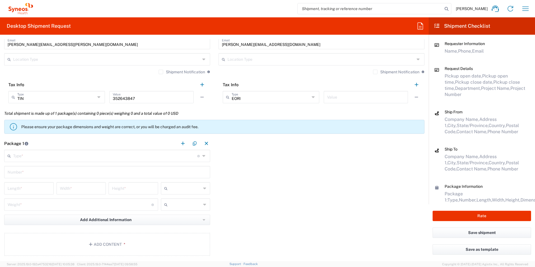
click at [21, 154] on input "text" at bounding box center [105, 156] width 184 height 10
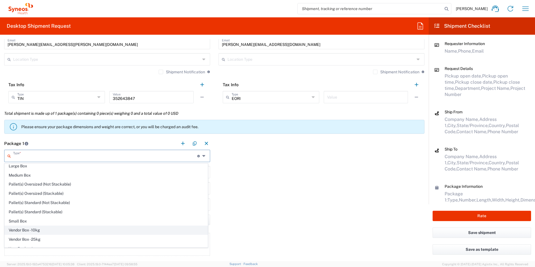
scroll to position [17, 0]
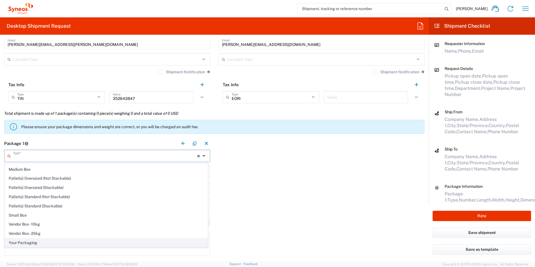
click at [31, 242] on span "Your Packaging" at bounding box center [106, 242] width 203 height 9
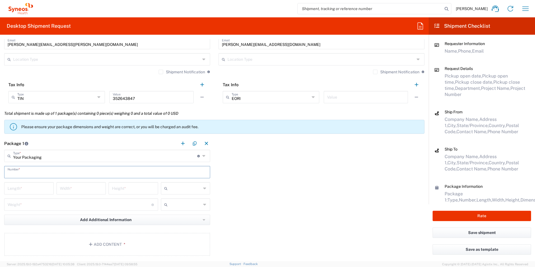
click at [49, 173] on input "text" at bounding box center [107, 172] width 199 height 10
click at [25, 189] on input "number" at bounding box center [29, 188] width 43 height 10
click at [147, 243] on button "Add Content *" at bounding box center [107, 244] width 206 height 23
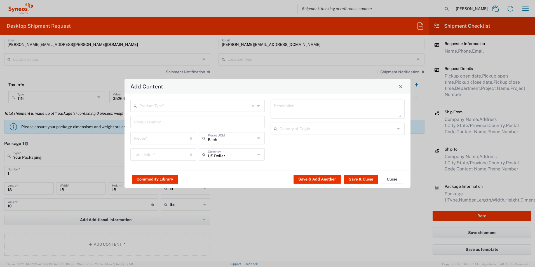
click at [165, 102] on input "text" at bounding box center [195, 105] width 112 height 10
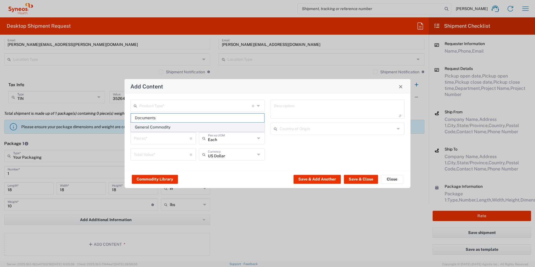
click at [167, 125] on span "General Commodity" at bounding box center [197, 127] width 133 height 9
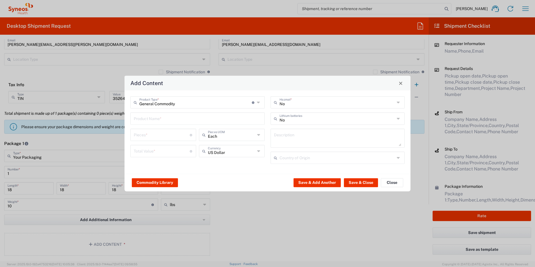
click at [168, 123] on input "text" at bounding box center [198, 118] width 128 height 10
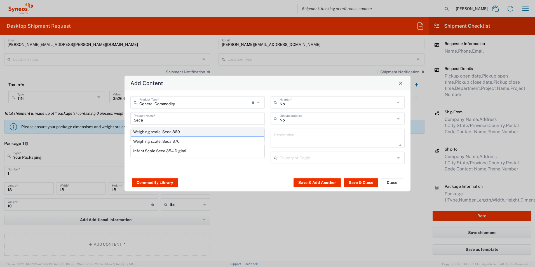
click at [172, 131] on div "Weighing scale, Seca 869" at bounding box center [197, 132] width 133 height 10
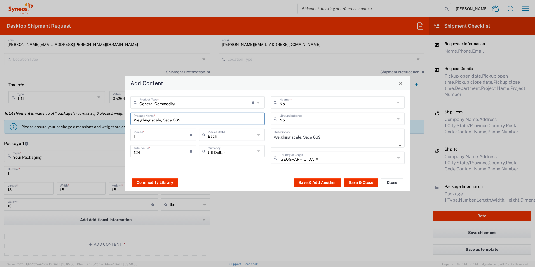
click at [174, 140] on div "1 Pieces * Number of pieces inside all the packages" at bounding box center [163, 135] width 66 height 12
click at [356, 182] on button "Save & Close" at bounding box center [361, 182] width 34 height 9
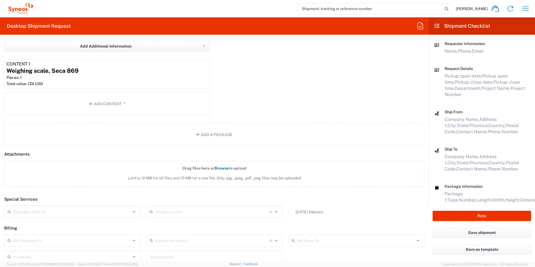
scroll to position [588, 0]
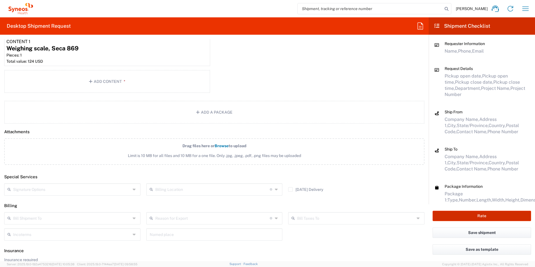
click at [484, 215] on button "Rate" at bounding box center [482, 216] width 98 height 10
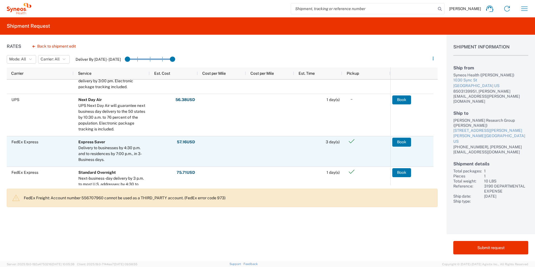
scroll to position [168, 0]
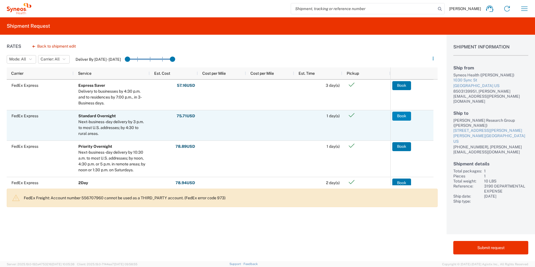
click at [397, 116] on button "Book" at bounding box center [401, 116] width 19 height 9
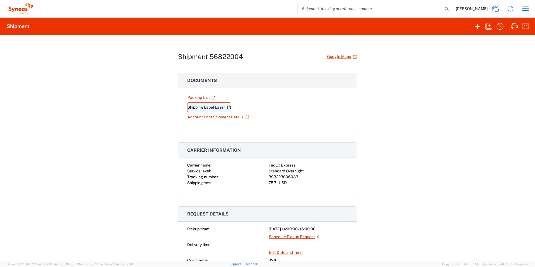
click at [199, 107] on link "Shipping Label Laser" at bounding box center [209, 107] width 44 height 10
click at [488, 28] on icon "button" at bounding box center [488, 26] width 7 height 7
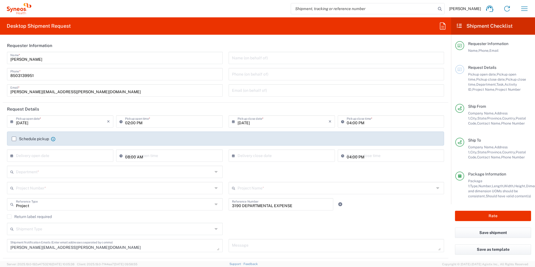
click at [46, 175] on input "text" at bounding box center [114, 171] width 197 height 10
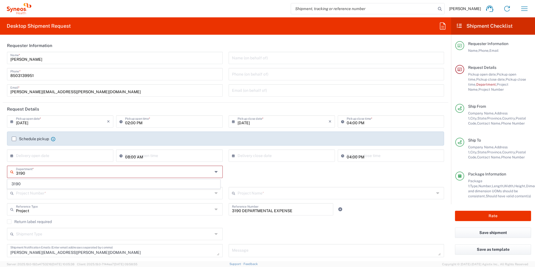
click at [39, 182] on span "3190" at bounding box center [114, 184] width 212 height 9
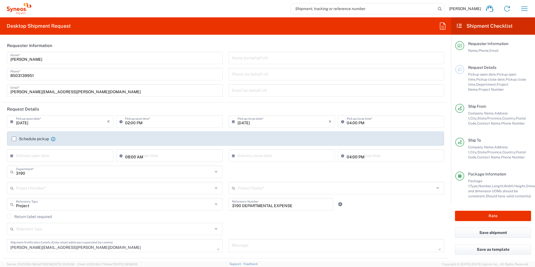
click at [47, 188] on input "text" at bounding box center [114, 188] width 197 height 10
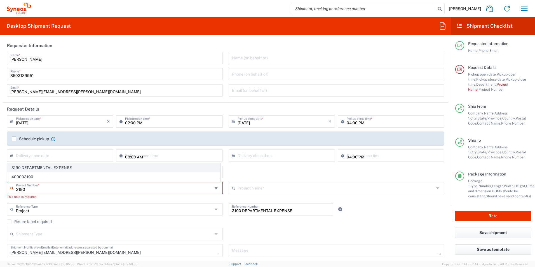
click at [60, 167] on span "3190 DEPARTMENTAL EXPENSE" at bounding box center [114, 167] width 212 height 9
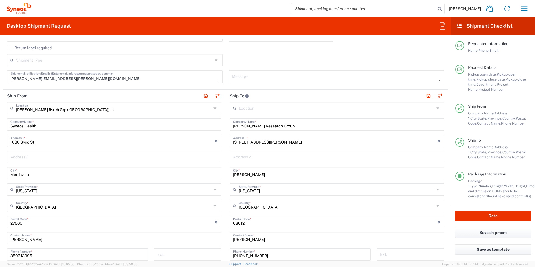
scroll to position [196, 0]
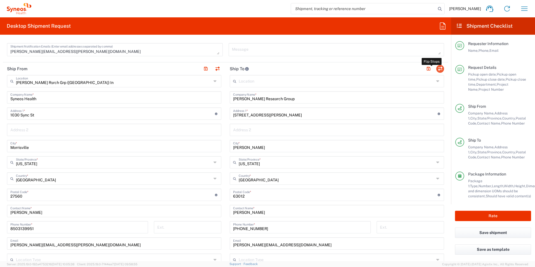
click at [436, 68] on button "button" at bounding box center [440, 69] width 8 height 8
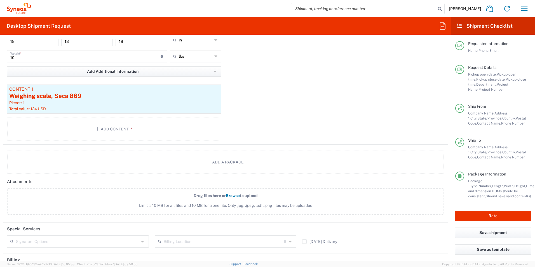
scroll to position [560, 0]
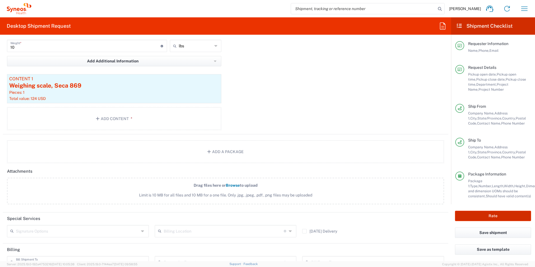
click at [473, 215] on button "Rate" at bounding box center [493, 216] width 76 height 10
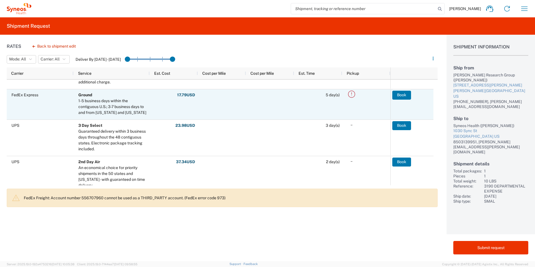
scroll to position [28, 0]
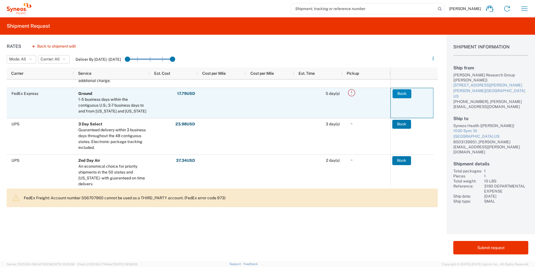
click at [397, 93] on button "Book" at bounding box center [402, 93] width 19 height 9
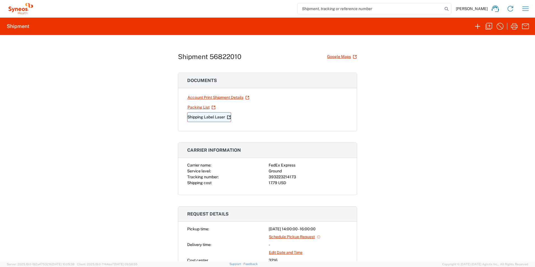
click at [202, 119] on link "Shipping Label Laser" at bounding box center [209, 117] width 44 height 10
